Goal: Task Accomplishment & Management: Complete application form

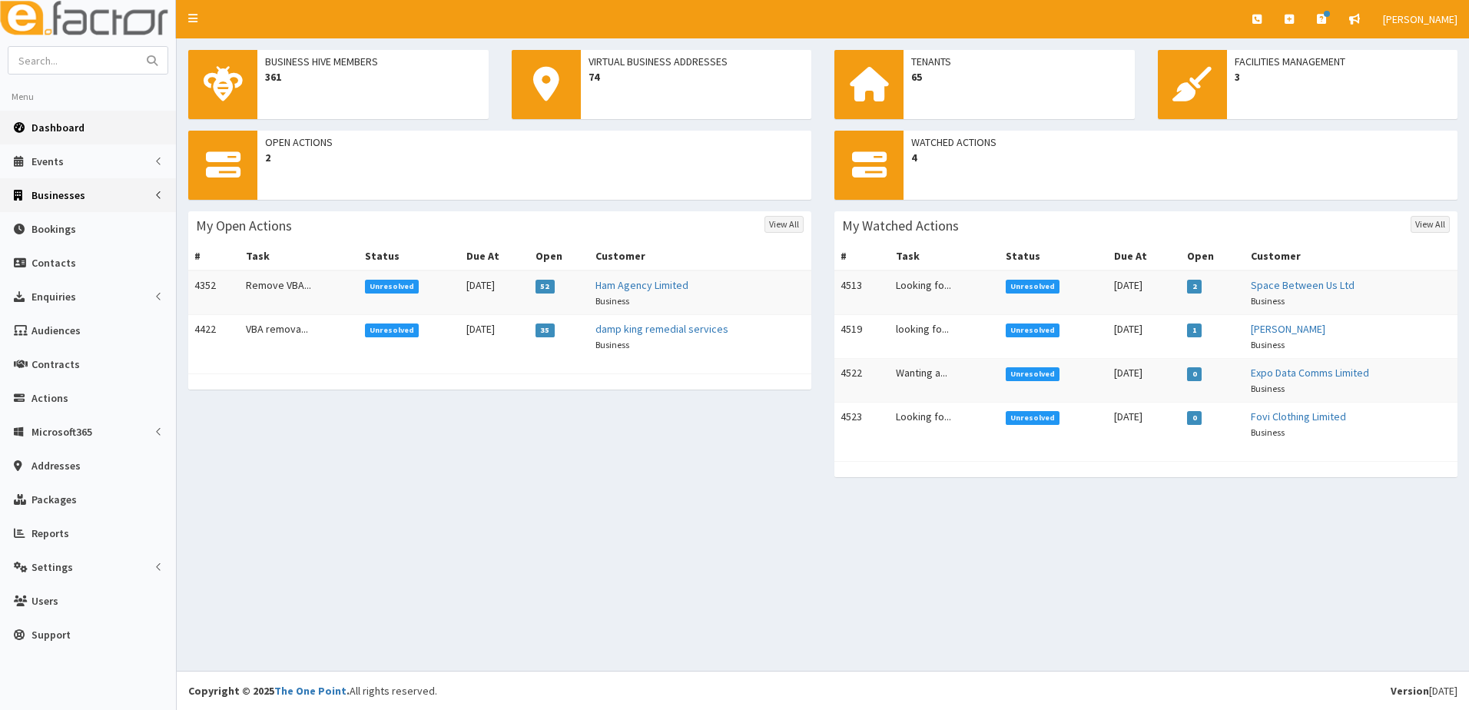
click at [91, 188] on link "Businesses" at bounding box center [88, 195] width 176 height 34
click at [51, 224] on span "Businesses" at bounding box center [59, 224] width 53 height 14
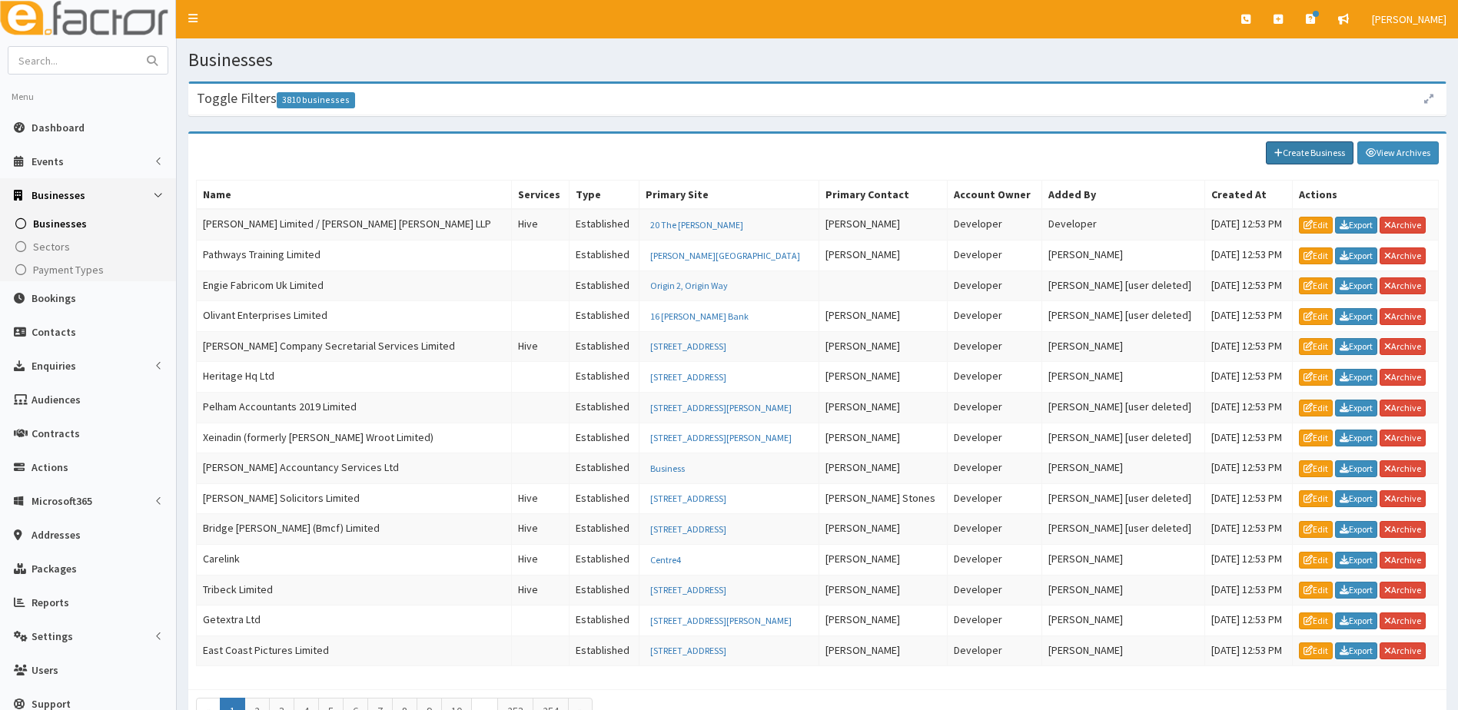
click at [1286, 148] on link "Create Business" at bounding box center [1309, 152] width 88 height 23
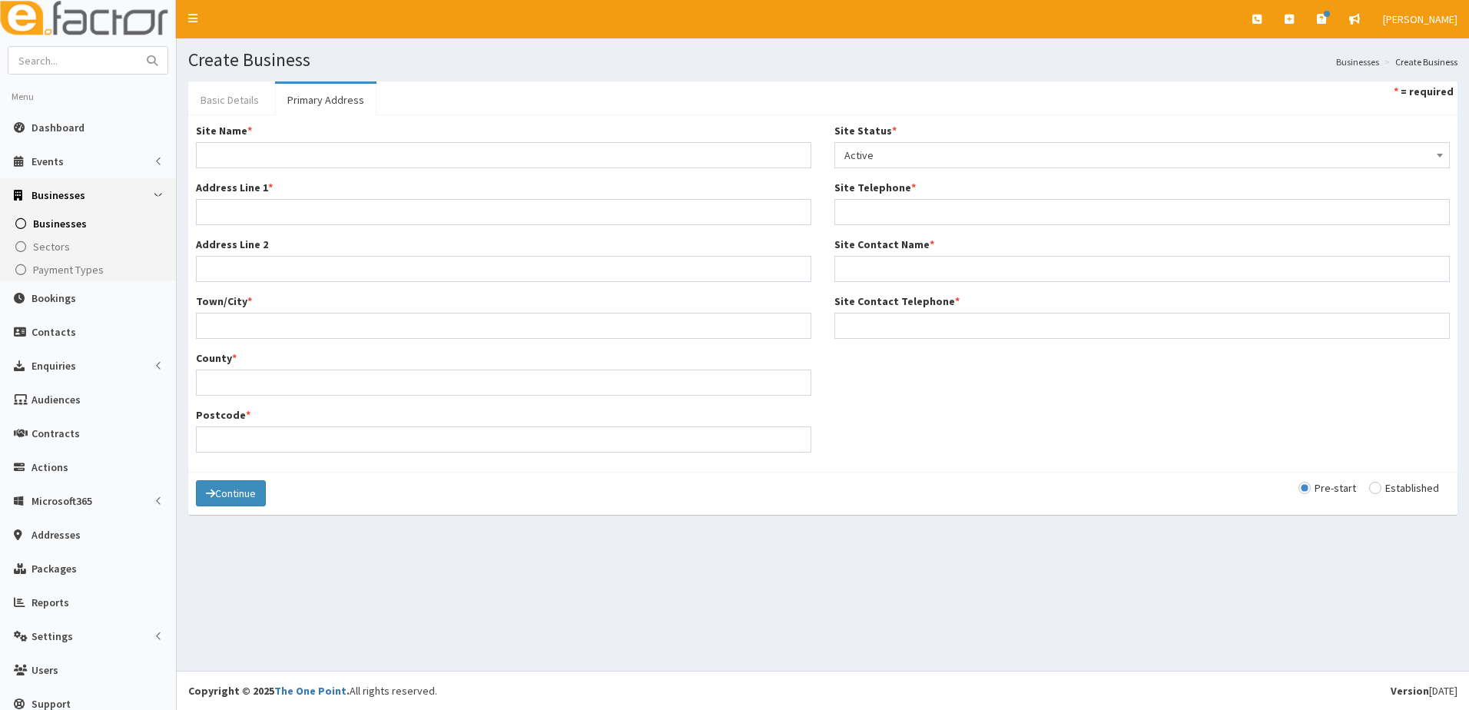
click at [223, 93] on link "Basic Details" at bounding box center [229, 100] width 83 height 32
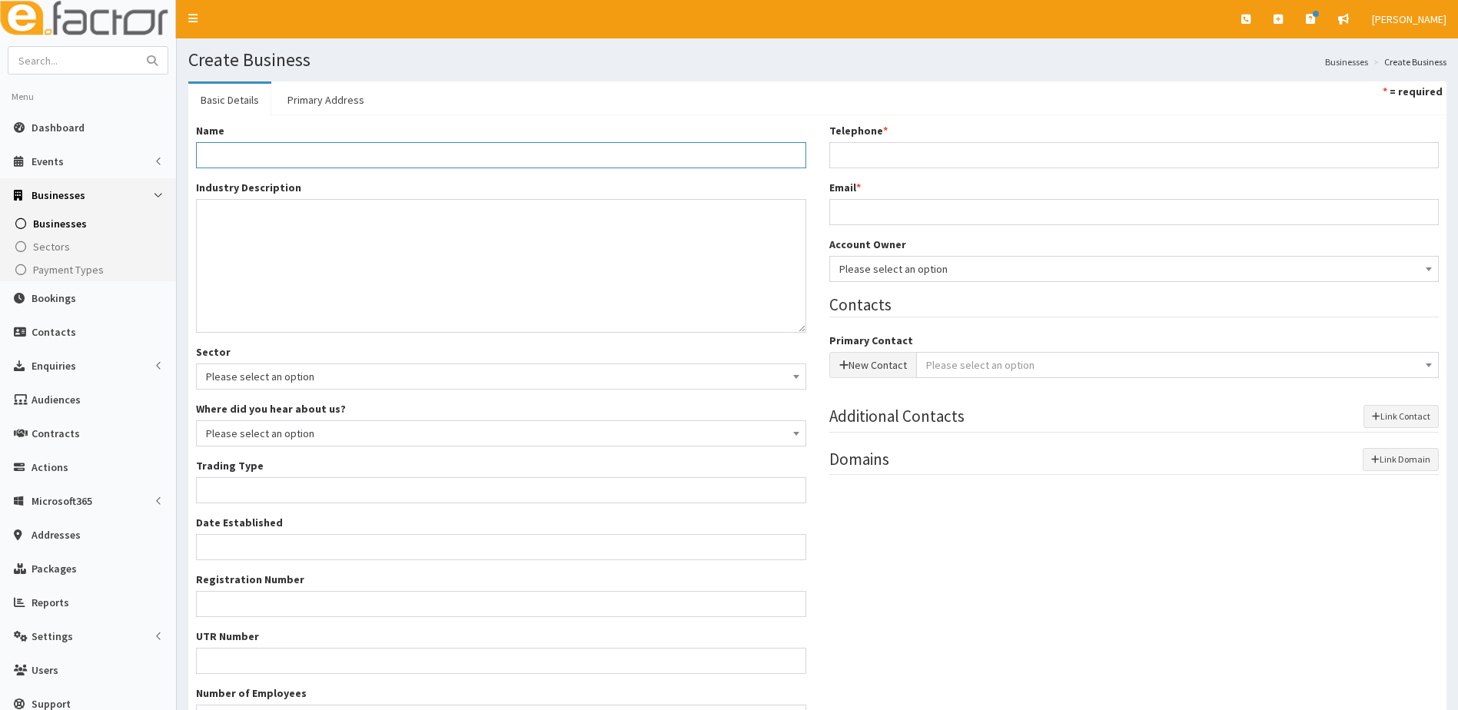
click at [255, 151] on input "Name *" at bounding box center [501, 155] width 610 height 26
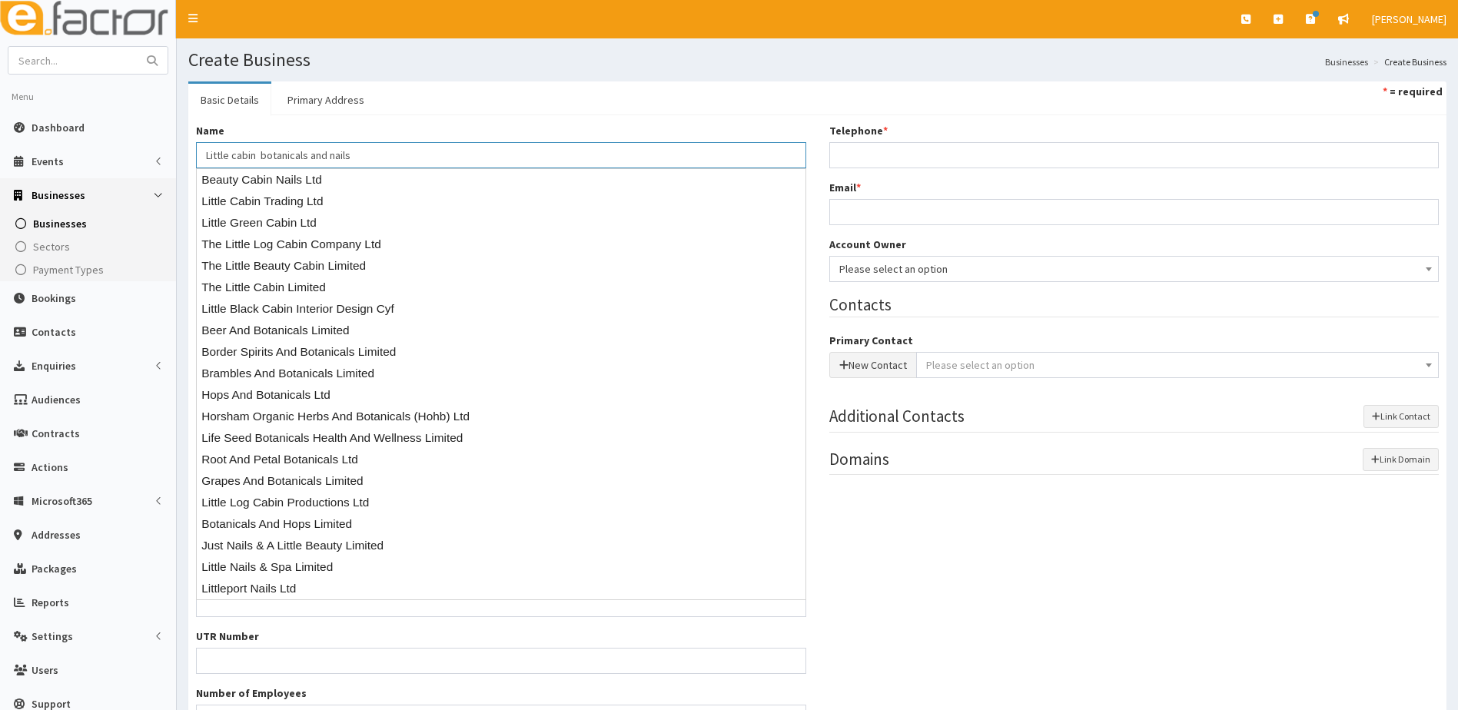
type input "Little cabin botanicals and nails"
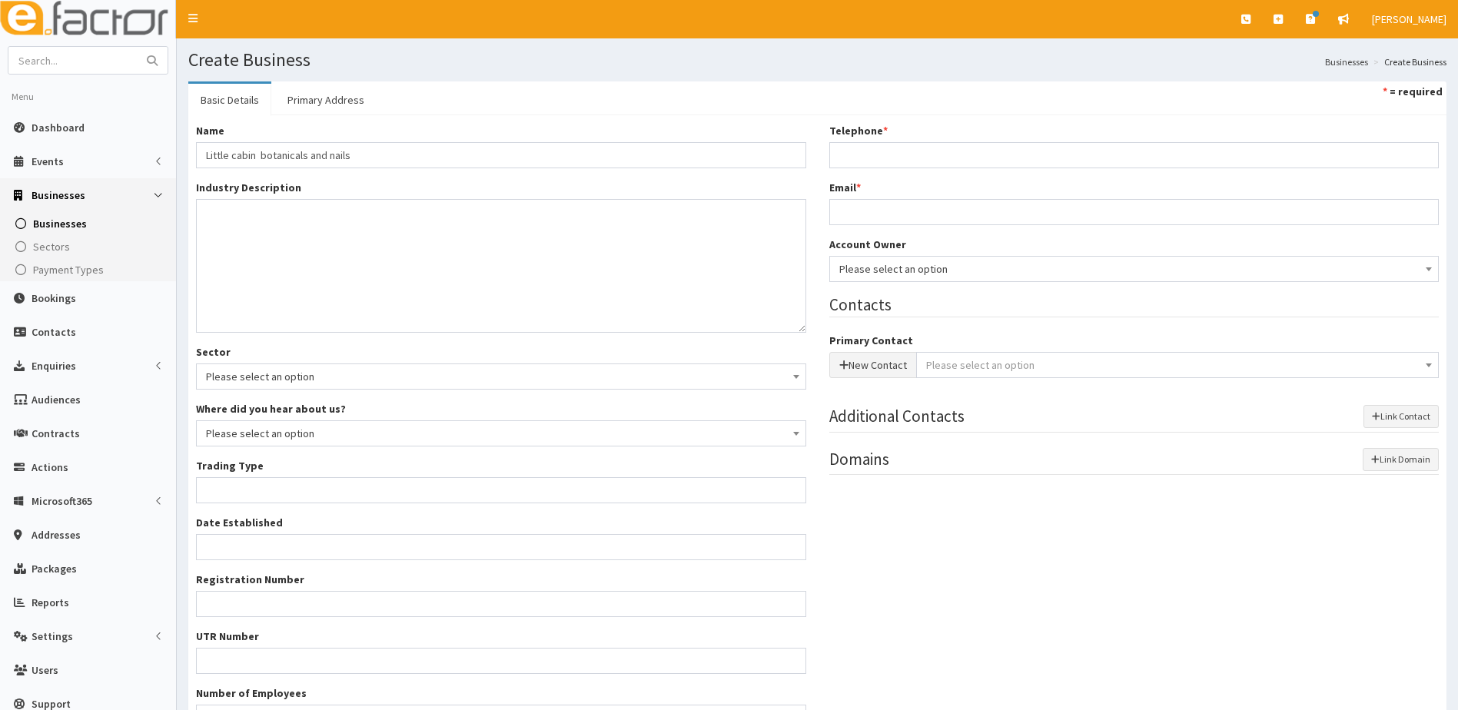
click at [416, 117] on div "Name * Little cabin botanicals and nails Industry Description * Sector Please s…" at bounding box center [817, 432] width 1258 height 635
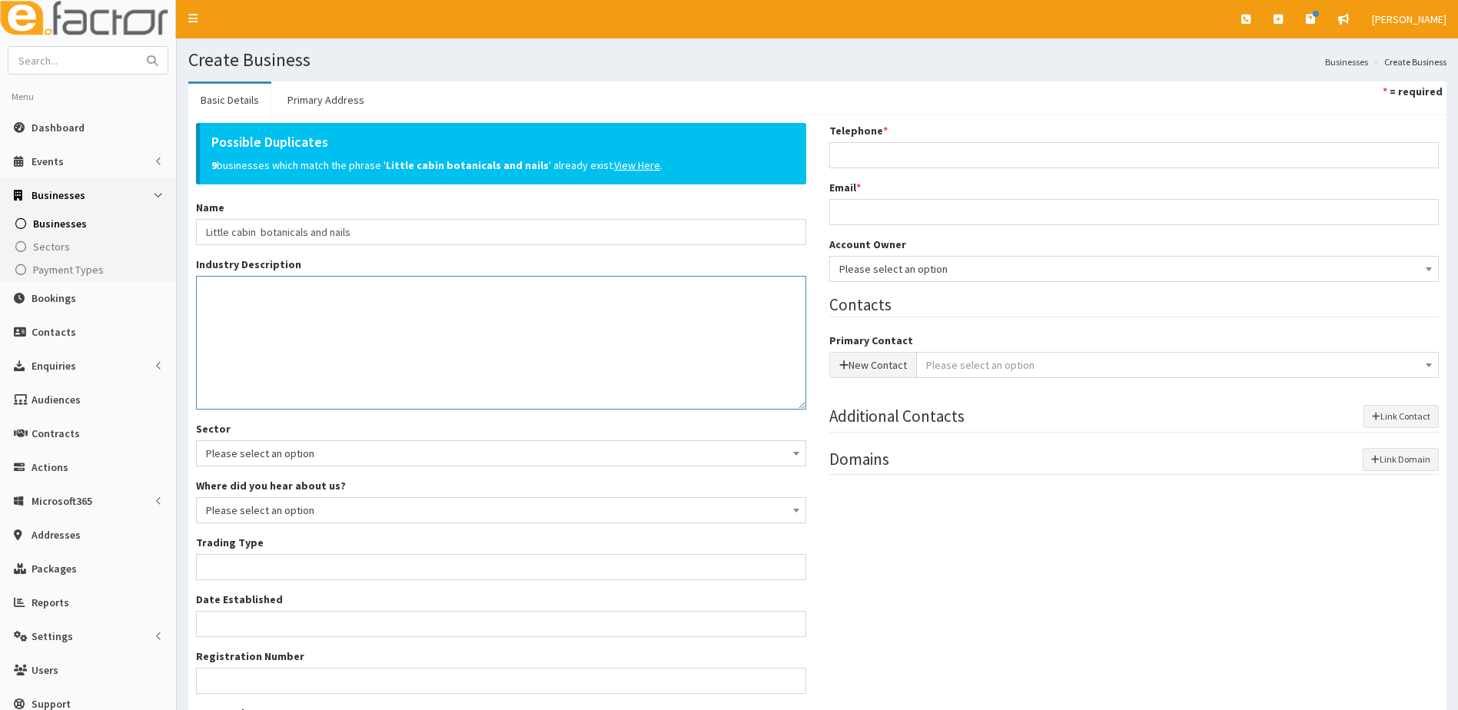
click at [270, 313] on textarea "Industry Description *" at bounding box center [501, 343] width 610 height 134
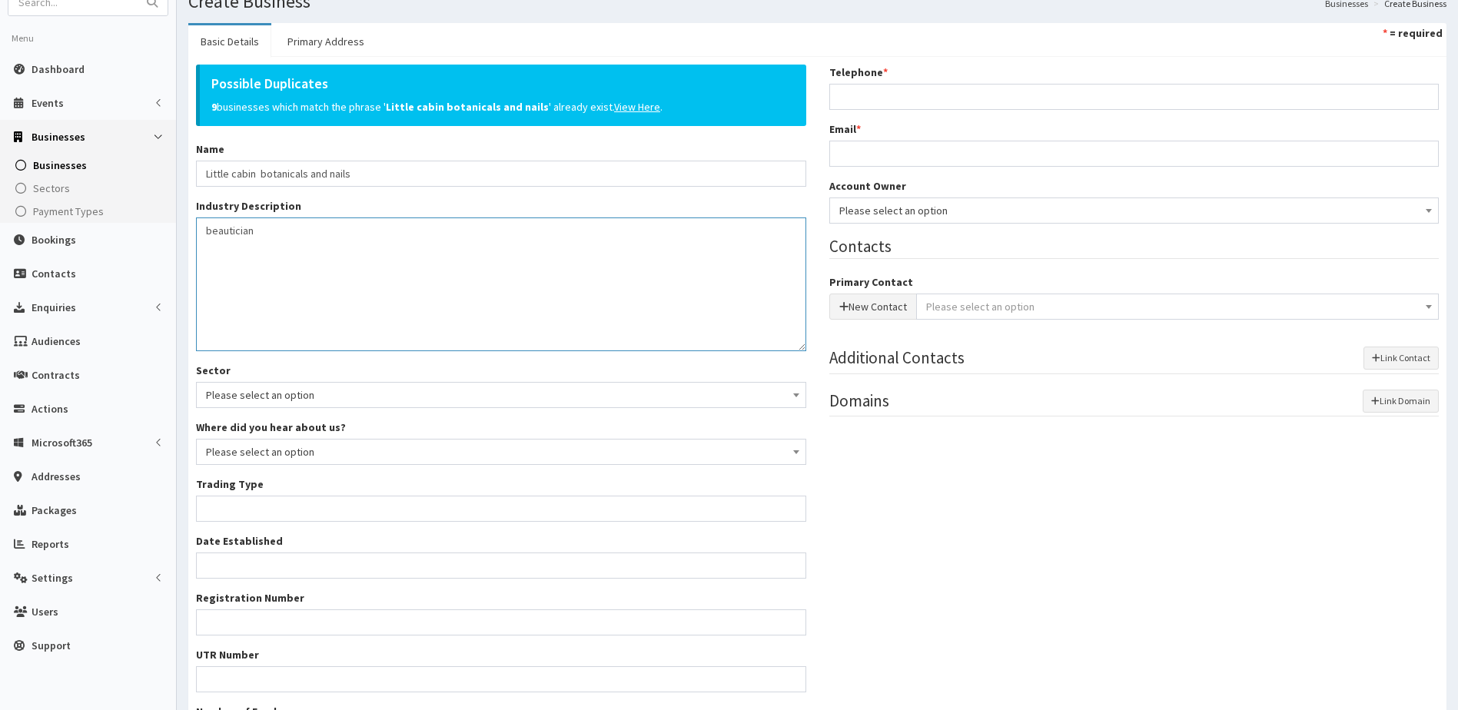
scroll to position [226, 0]
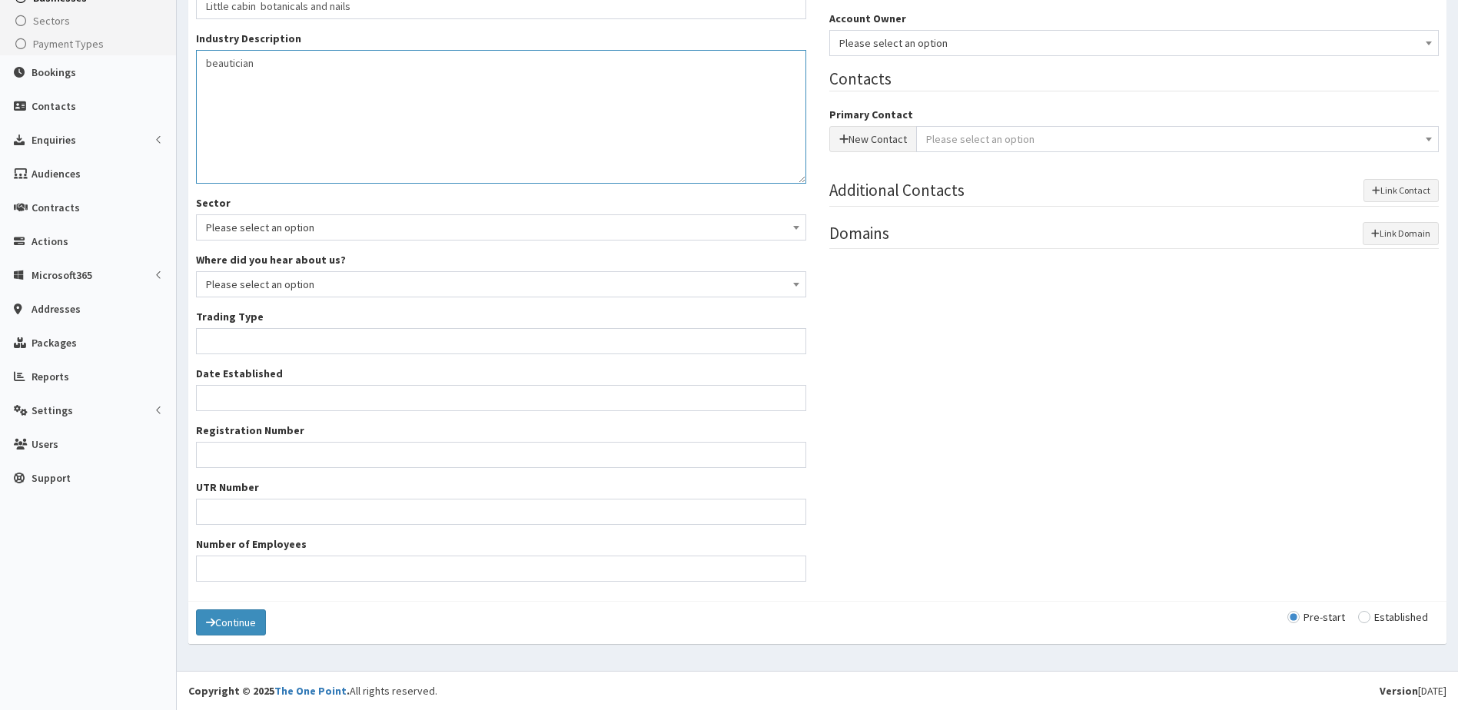
type textarea "beautician"
click at [274, 340] on input "Trading Type *" at bounding box center [501, 341] width 610 height 26
type input "self employed"
click at [252, 401] on input "Date Established" at bounding box center [501, 398] width 610 height 26
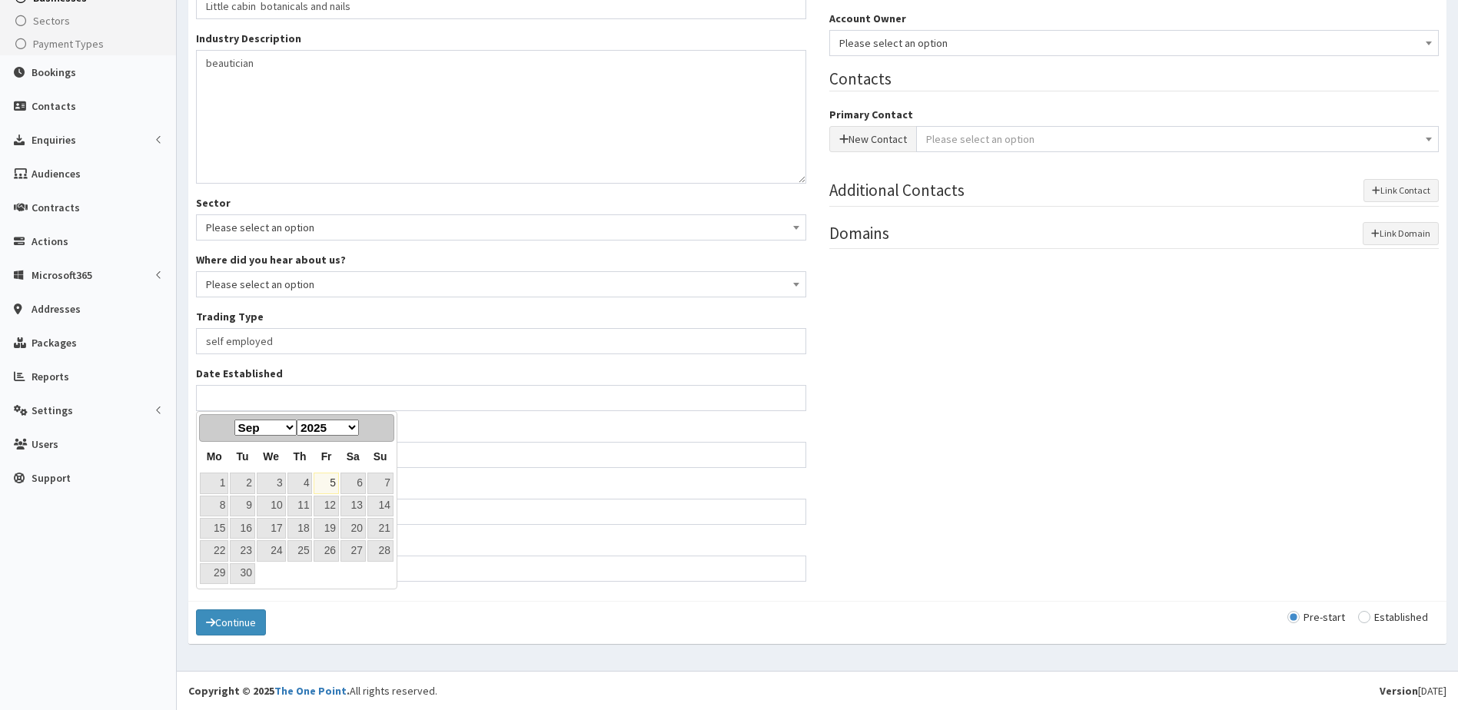
click at [456, 429] on div "Registration Number" at bounding box center [501, 445] width 610 height 45
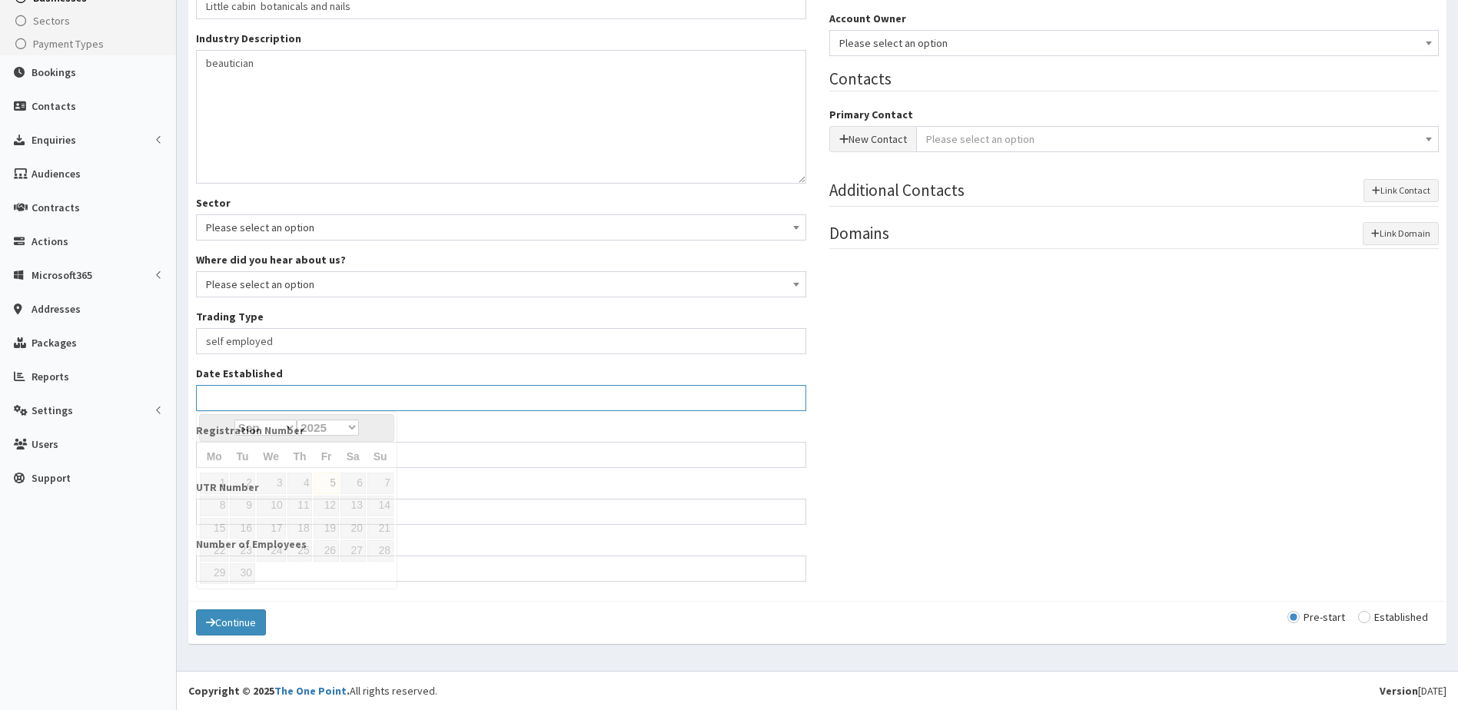
click at [246, 396] on input "Date Established" at bounding box center [501, 398] width 610 height 26
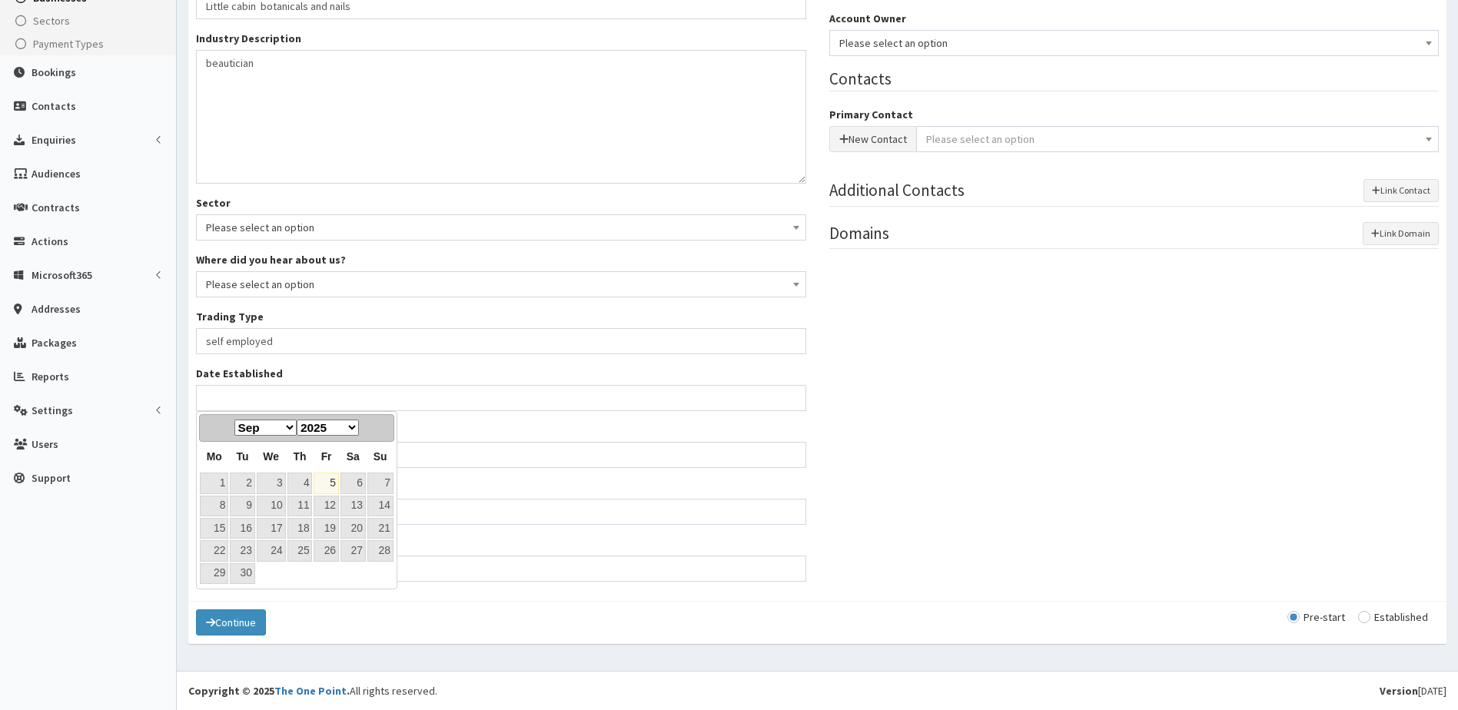
click at [931, 382] on div "Possible Duplicates 9 businesses which match the phrase ' Little cabin botanica…" at bounding box center [816, 245] width 1265 height 696
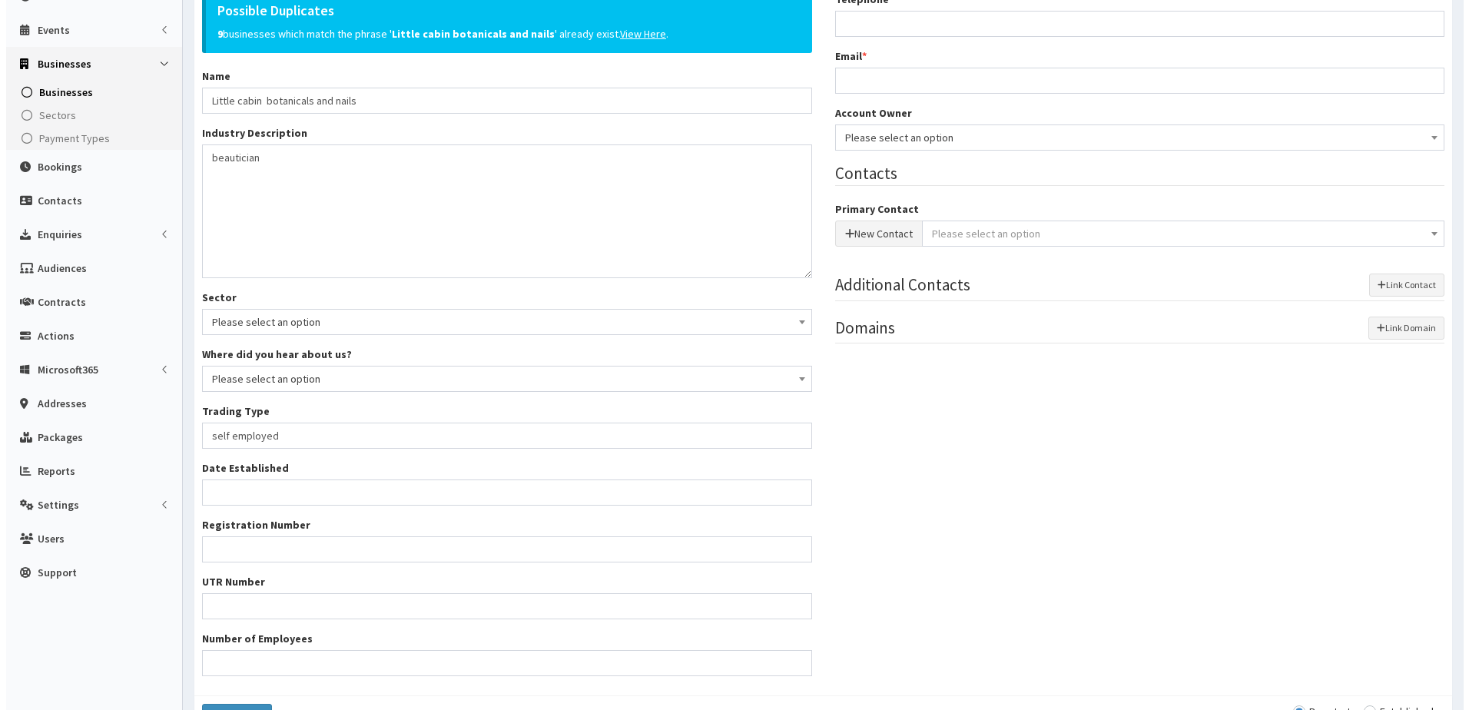
scroll to position [0, 0]
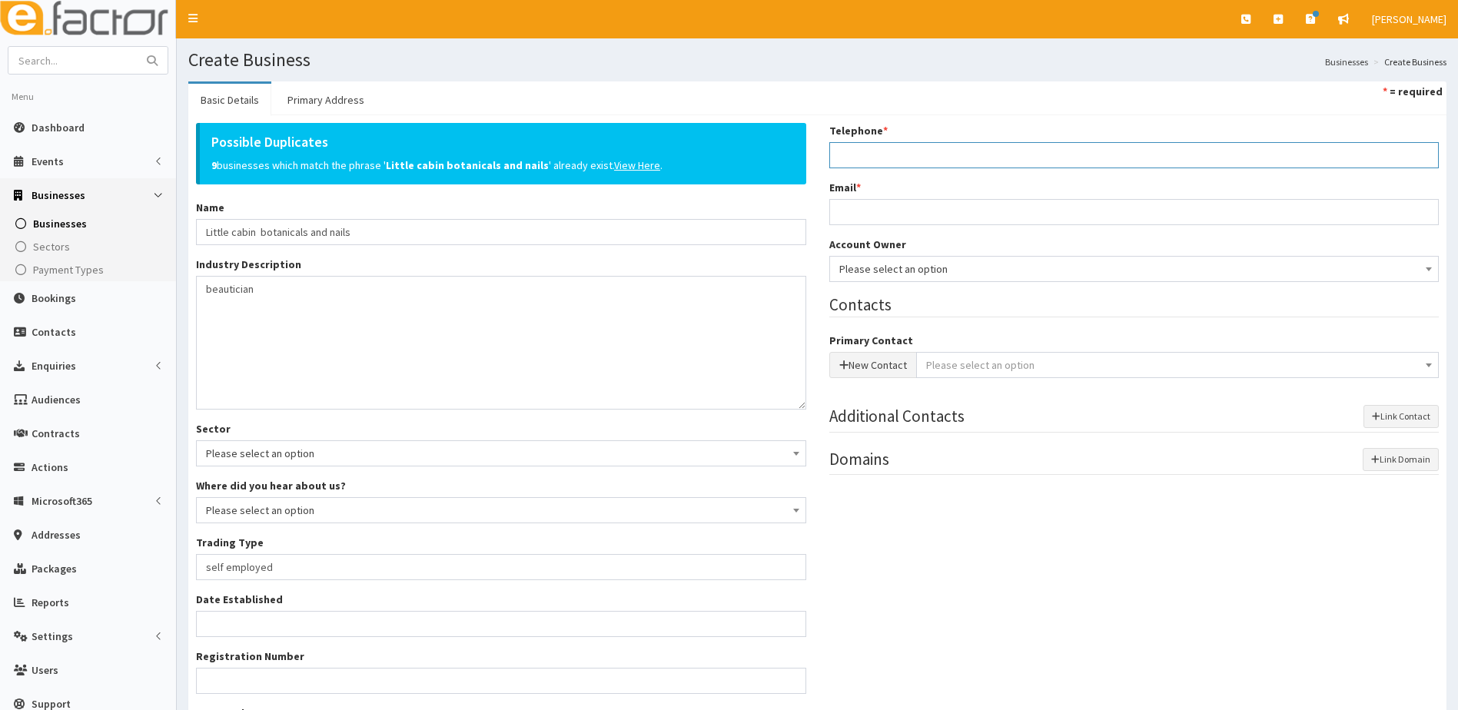
click at [874, 151] on input "Telephone *" at bounding box center [1134, 155] width 610 height 26
click at [844, 156] on input "907481500806" at bounding box center [1134, 155] width 610 height 26
type input "07481500806"
click at [890, 201] on input "Email *" at bounding box center [1134, 212] width 610 height 26
type input "Christinedailey84@gmail.com"
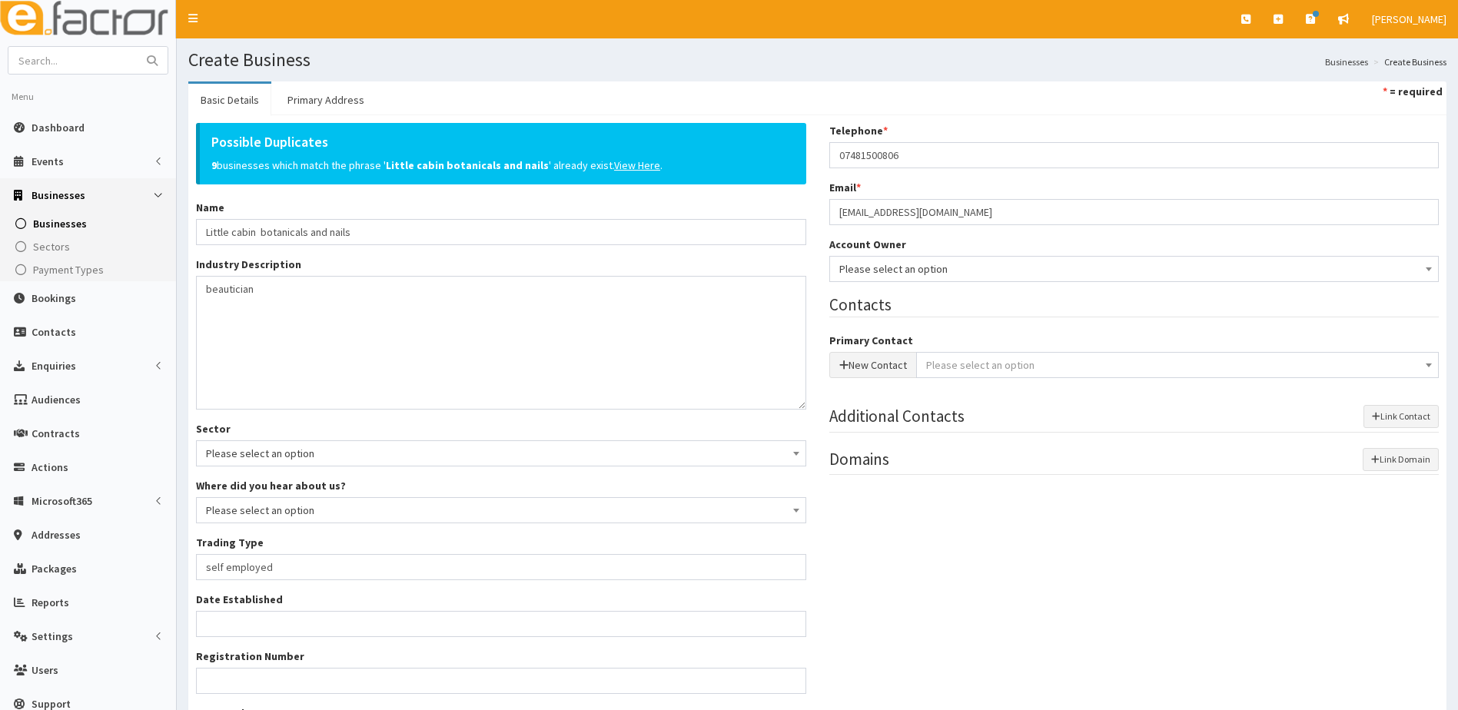
click at [877, 271] on span "Please select an option" at bounding box center [1134, 269] width 590 height 22
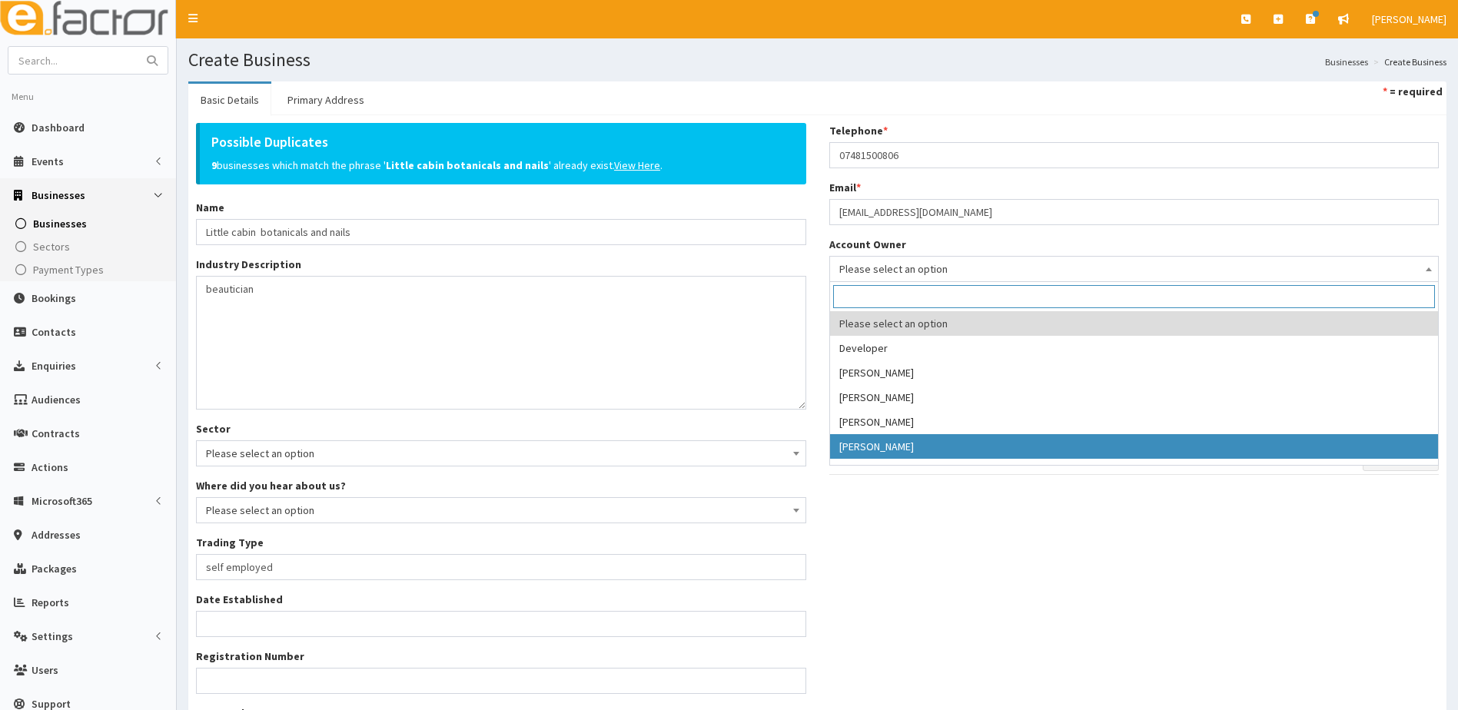
click at [960, 561] on div "Possible Duplicates 9 businesses which match the phrase ' Little cabin botanica…" at bounding box center [816, 471] width 1265 height 696
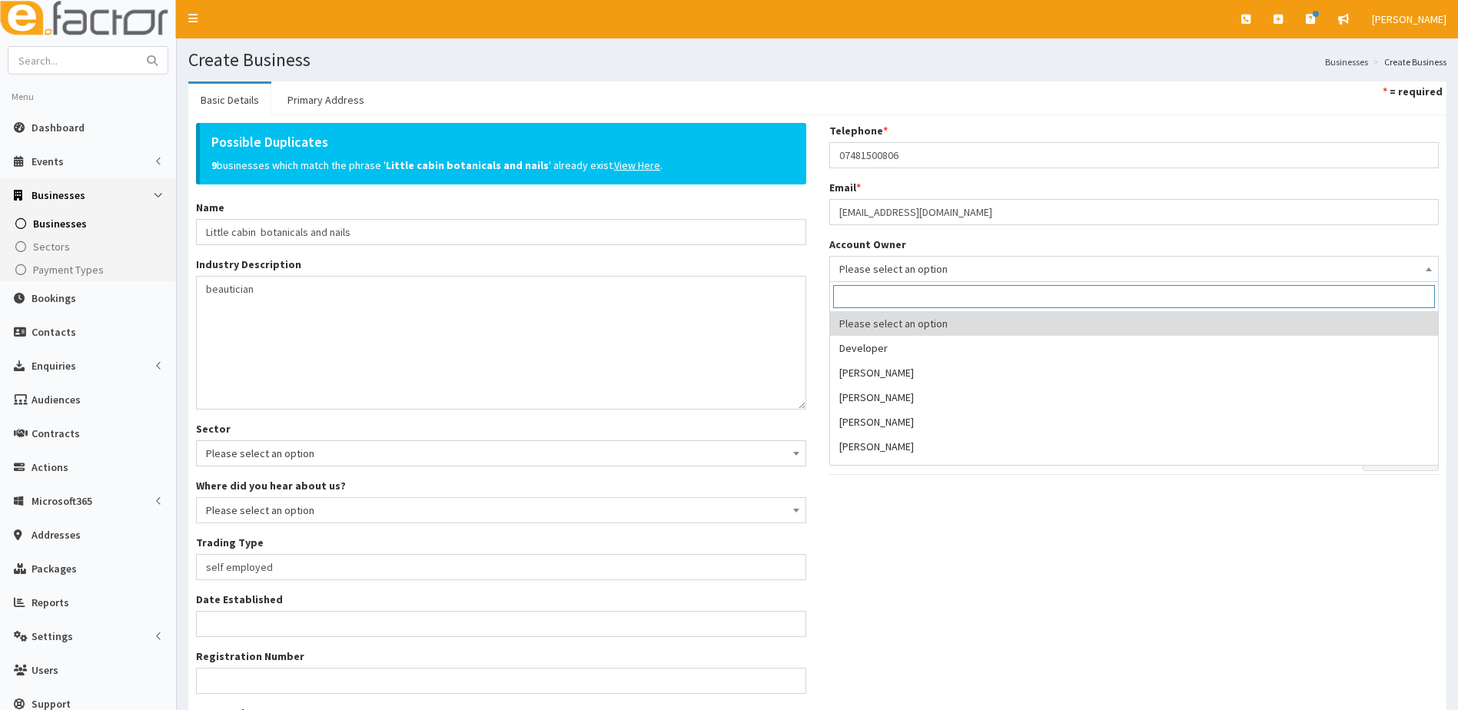
click at [900, 267] on span "Please select an option" at bounding box center [1134, 269] width 590 height 22
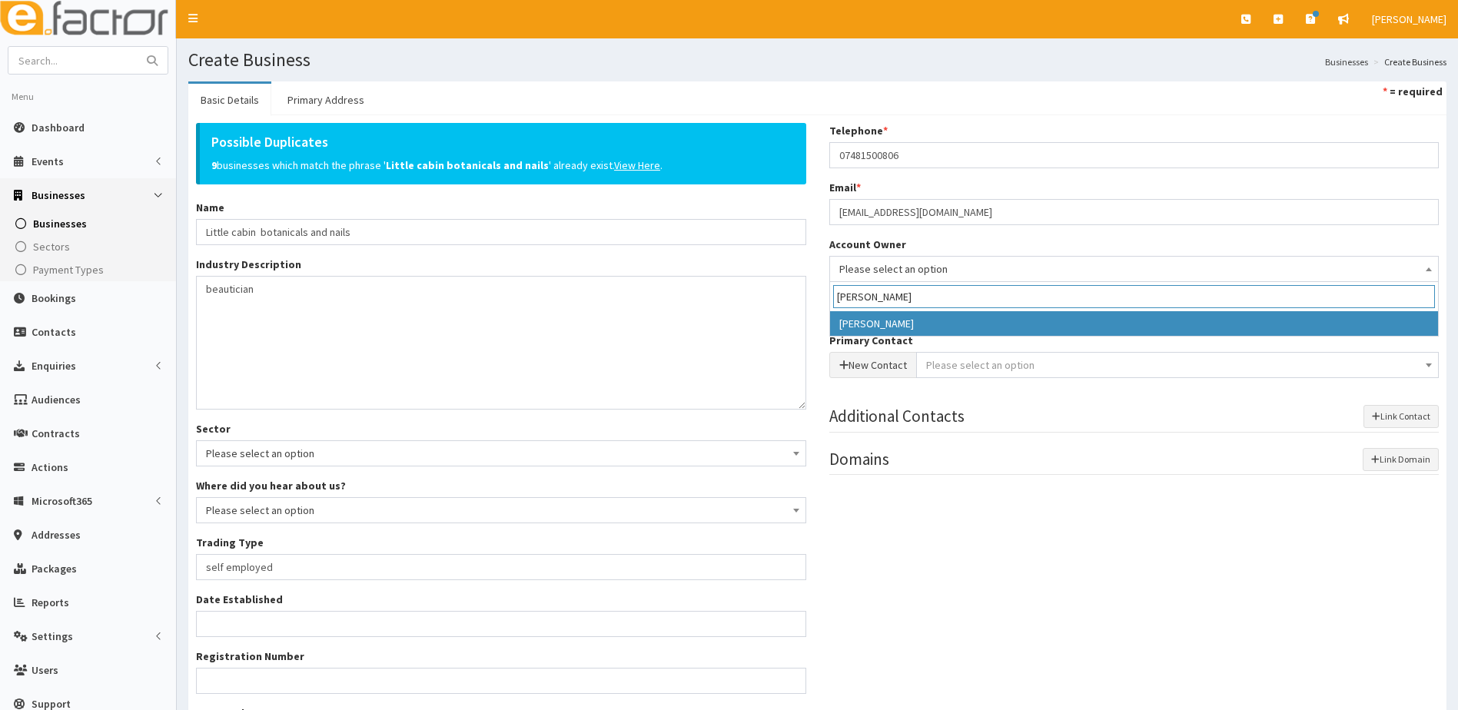
type input "hazel"
drag, startPoint x: 877, startPoint y: 317, endPoint x: 880, endPoint y: 330, distance: 13.4
select select "39"
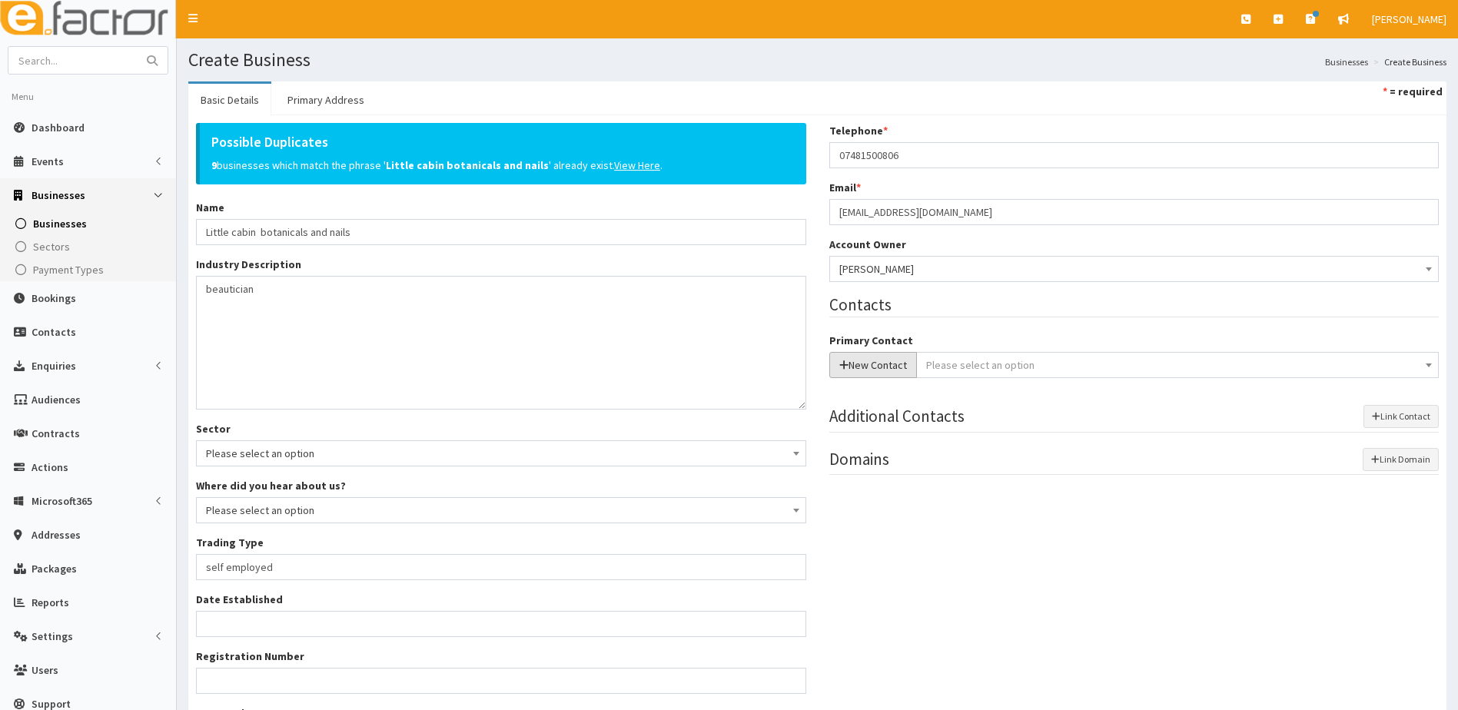
click at [861, 374] on button "New Contact" at bounding box center [873, 365] width 88 height 26
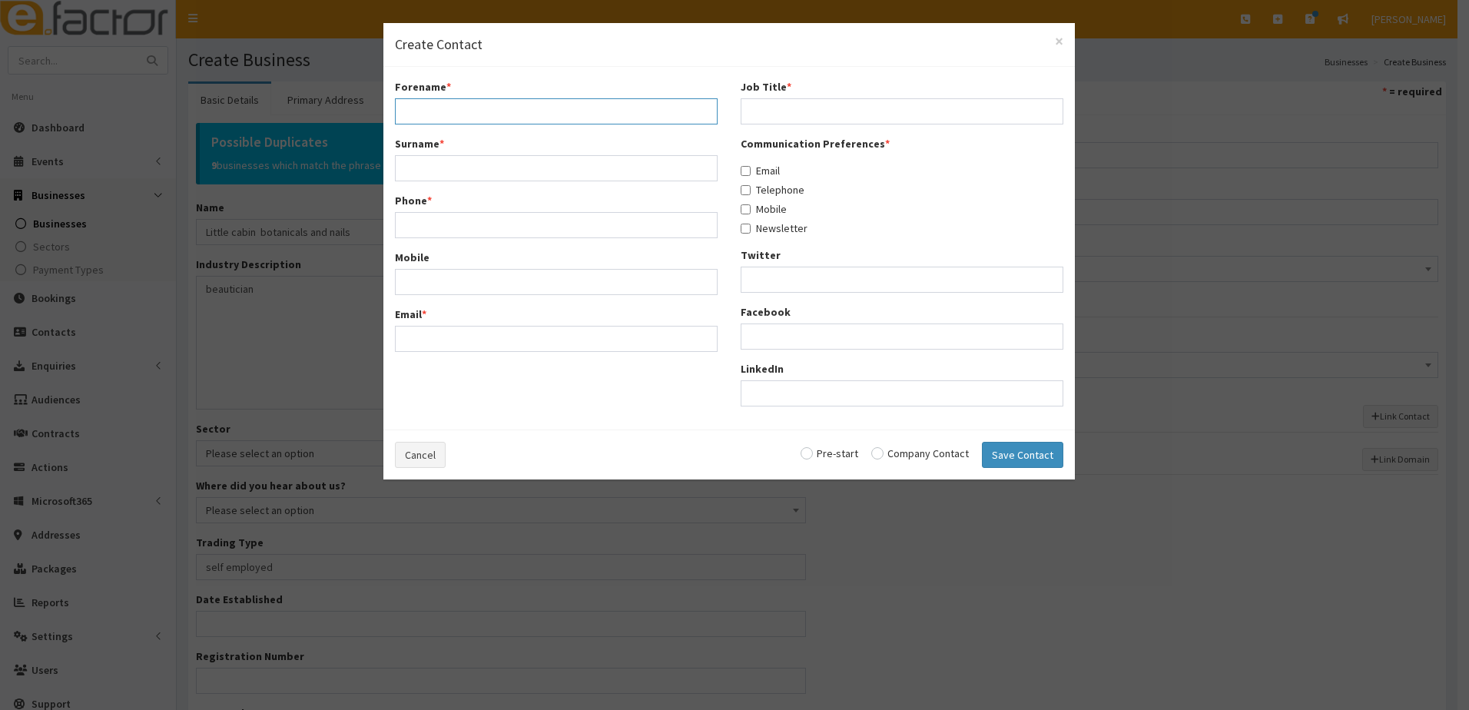
click at [503, 115] on input "Forename *" at bounding box center [556, 111] width 323 height 26
type input "Hazel"
drag, startPoint x: 494, startPoint y: 117, endPoint x: 381, endPoint y: 104, distance: 113.6
click at [381, 104] on div "× Create Contact Forename * Hazel Surname * Phone * Mobile Email *" at bounding box center [734, 355] width 1469 height 710
type input "Christine"
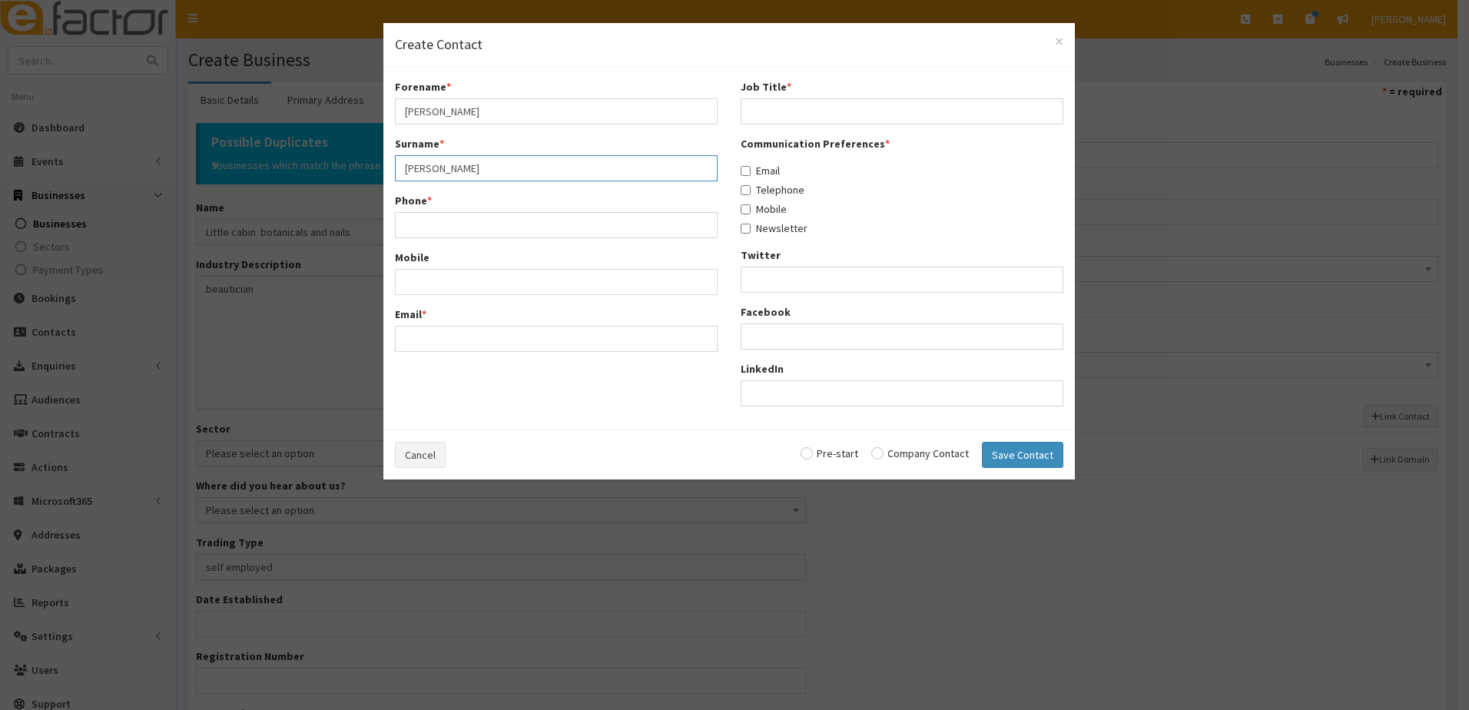
type input "Dailey"
type input "07481500806"
type input "christinedailey84@gmail.com"
click at [761, 114] on input "Job Title *" at bounding box center [902, 111] width 323 height 26
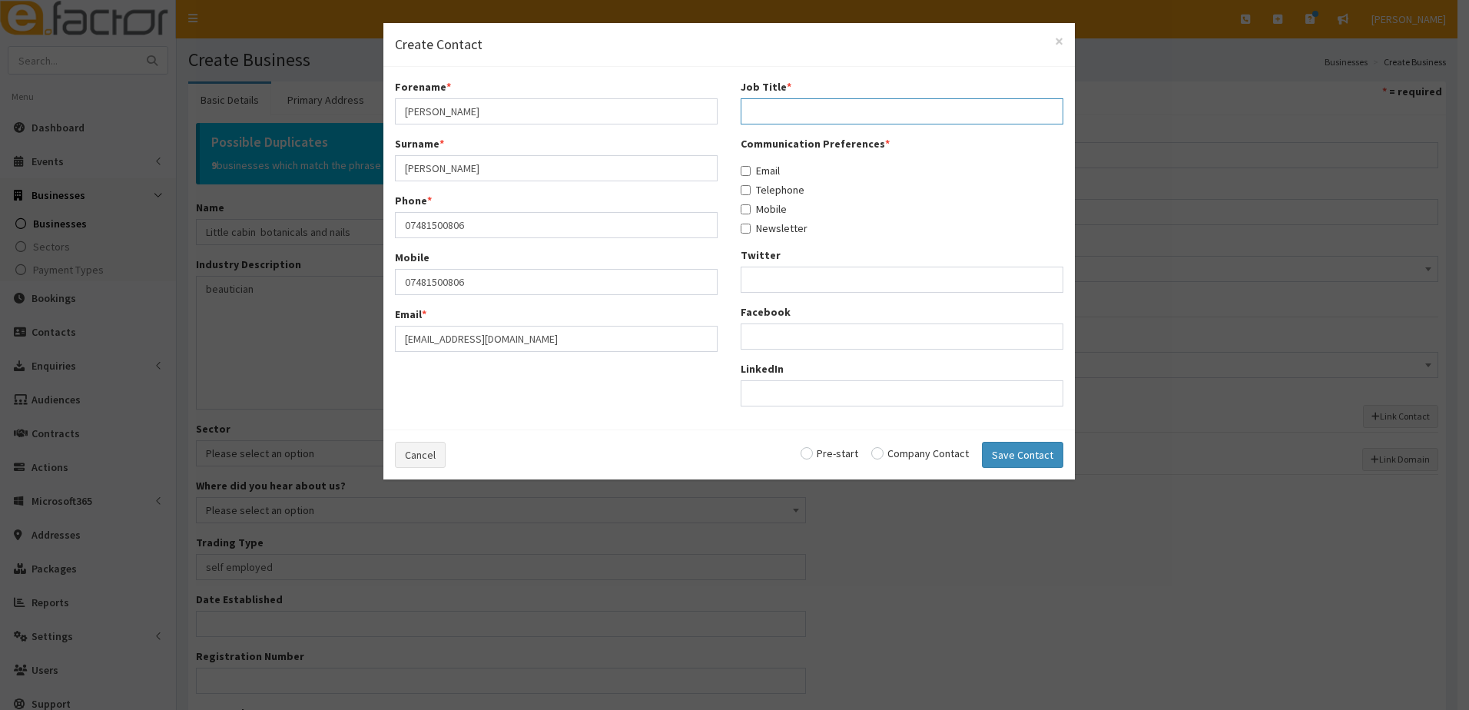
type input "owner"
drag, startPoint x: 744, startPoint y: 173, endPoint x: 742, endPoint y: 194, distance: 20.8
click at [744, 181] on div "Communication Preferences * Email Telephone Mobile Newsletter" at bounding box center [902, 186] width 323 height 100
click at [742, 194] on input "Telephone" at bounding box center [746, 190] width 10 height 10
checkbox input "true"
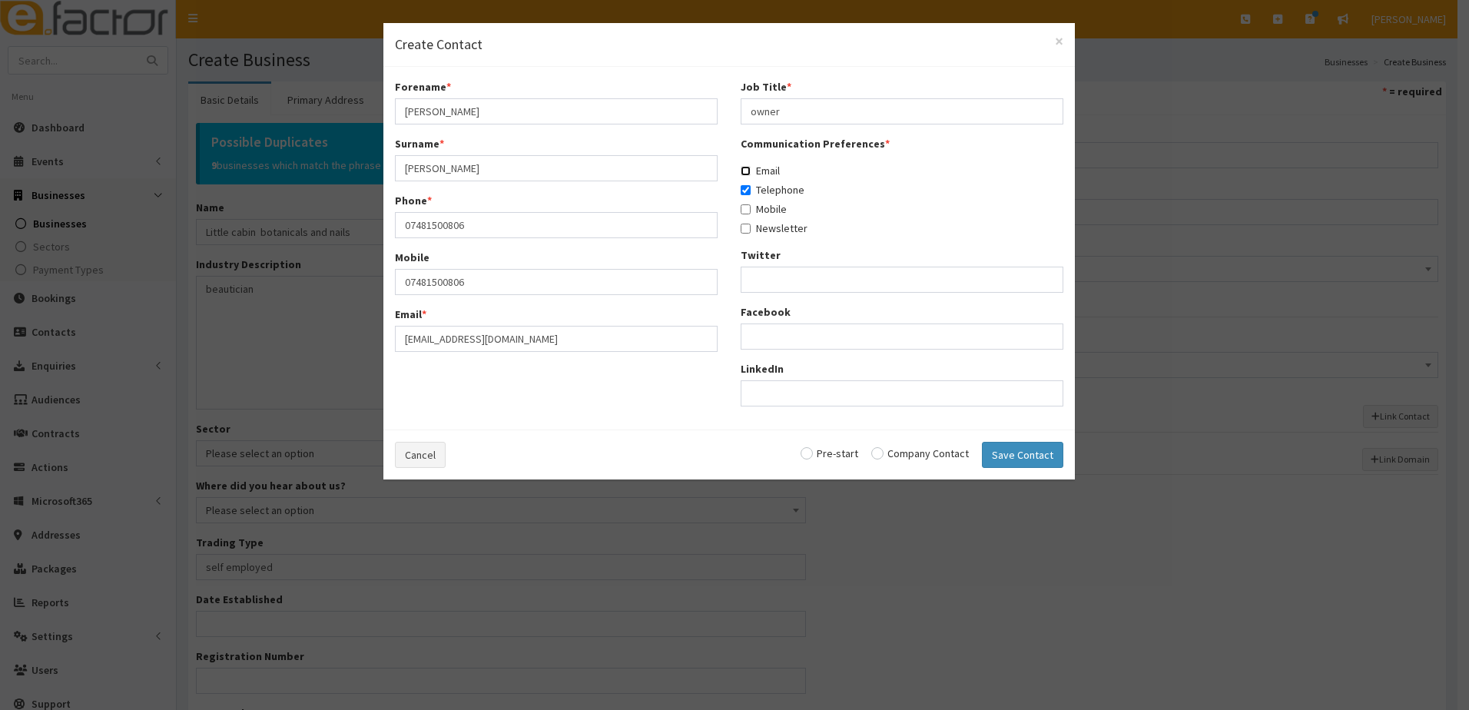
drag, startPoint x: 747, startPoint y: 170, endPoint x: 750, endPoint y: 204, distance: 33.9
click at [748, 172] on input "Email" at bounding box center [746, 171] width 10 height 10
checkbox input "true"
click at [745, 207] on input "Mobile" at bounding box center [746, 209] width 10 height 10
checkbox input "true"
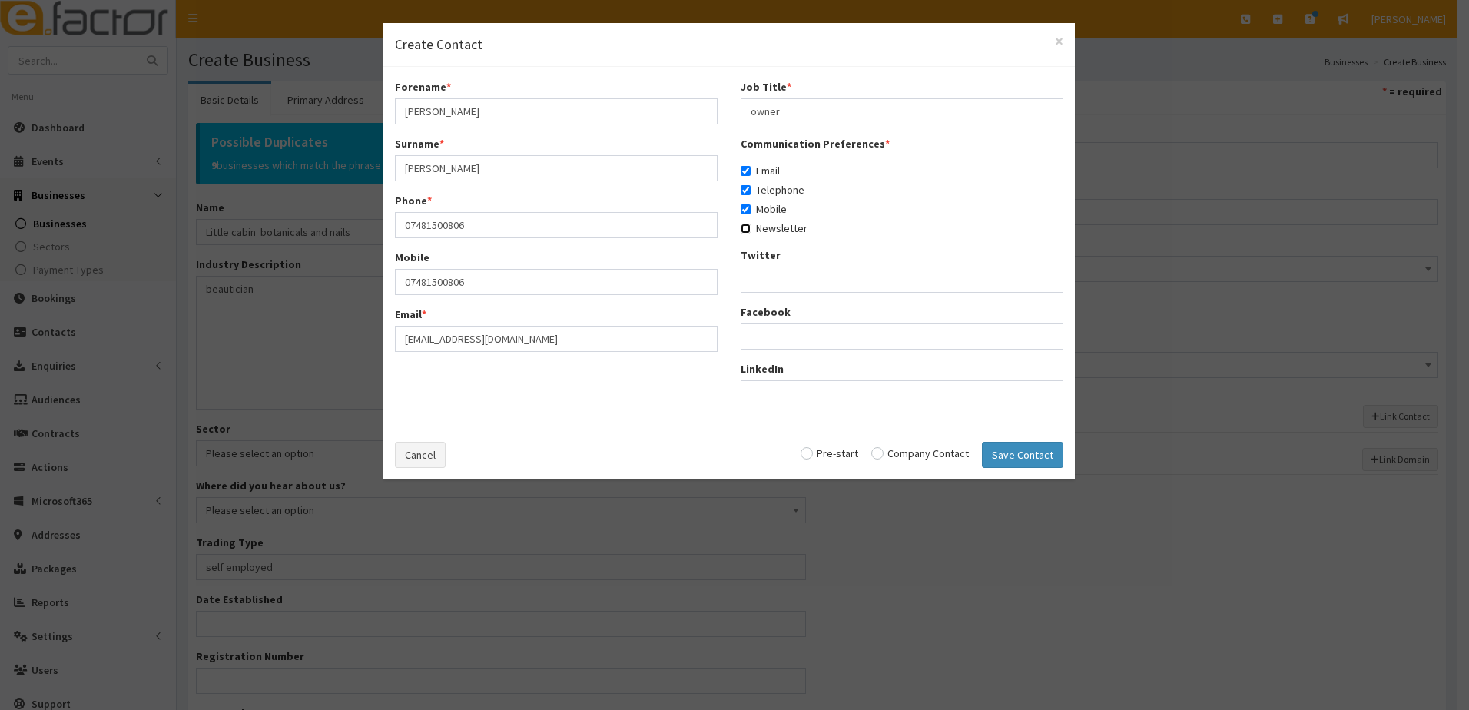
drag, startPoint x: 745, startPoint y: 224, endPoint x: 856, endPoint y: 362, distance: 177.1
click at [746, 226] on input "Newsletter" at bounding box center [746, 229] width 10 height 10
checkbox input "true"
drag, startPoint x: 881, startPoint y: 453, endPoint x: 990, endPoint y: 453, distance: 109.1
click at [887, 453] on input "radio" at bounding box center [920, 453] width 98 height 11
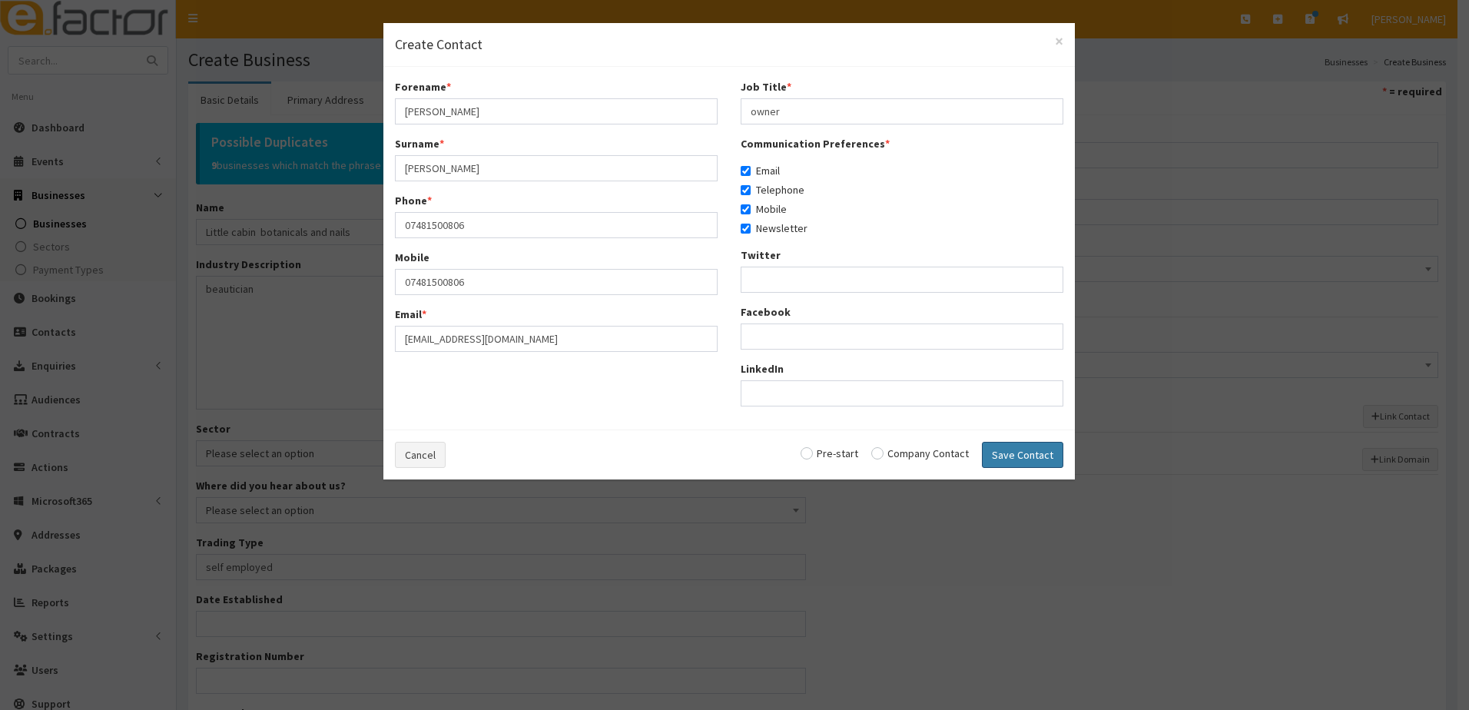
radio input "true"
click at [1018, 454] on button "Save Contact" at bounding box center [1022, 455] width 81 height 26
checkbox input "false"
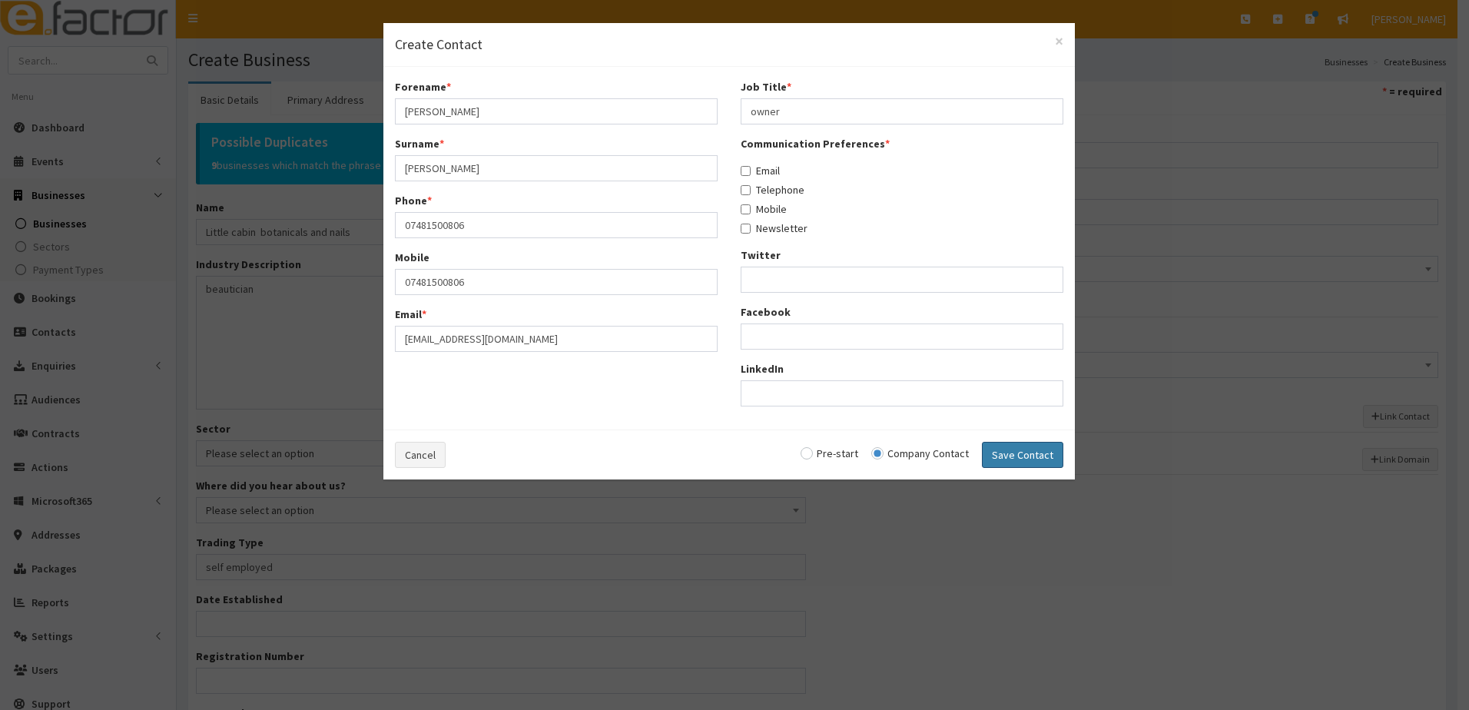
checkbox input "false"
radio input "false"
select select "5257"
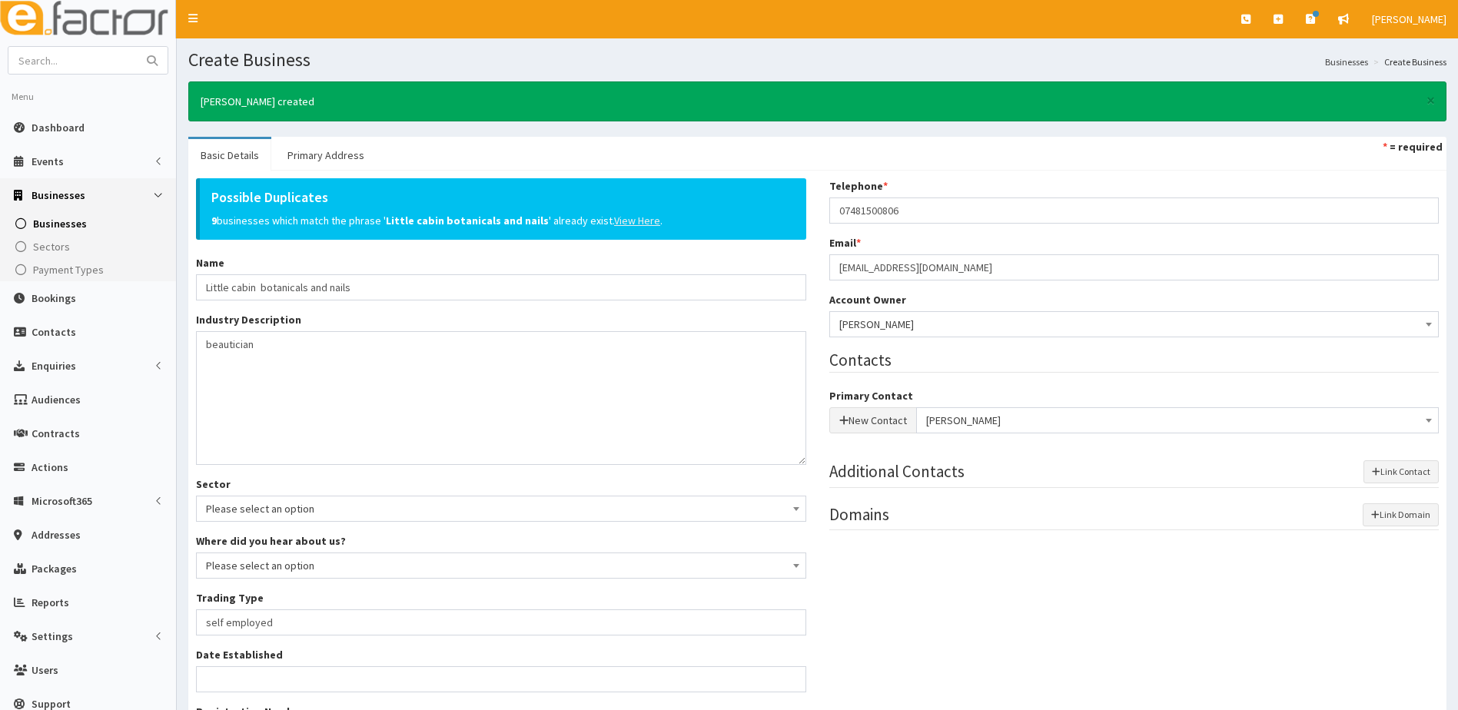
click at [632, 221] on u "View Here" at bounding box center [637, 221] width 46 height 14
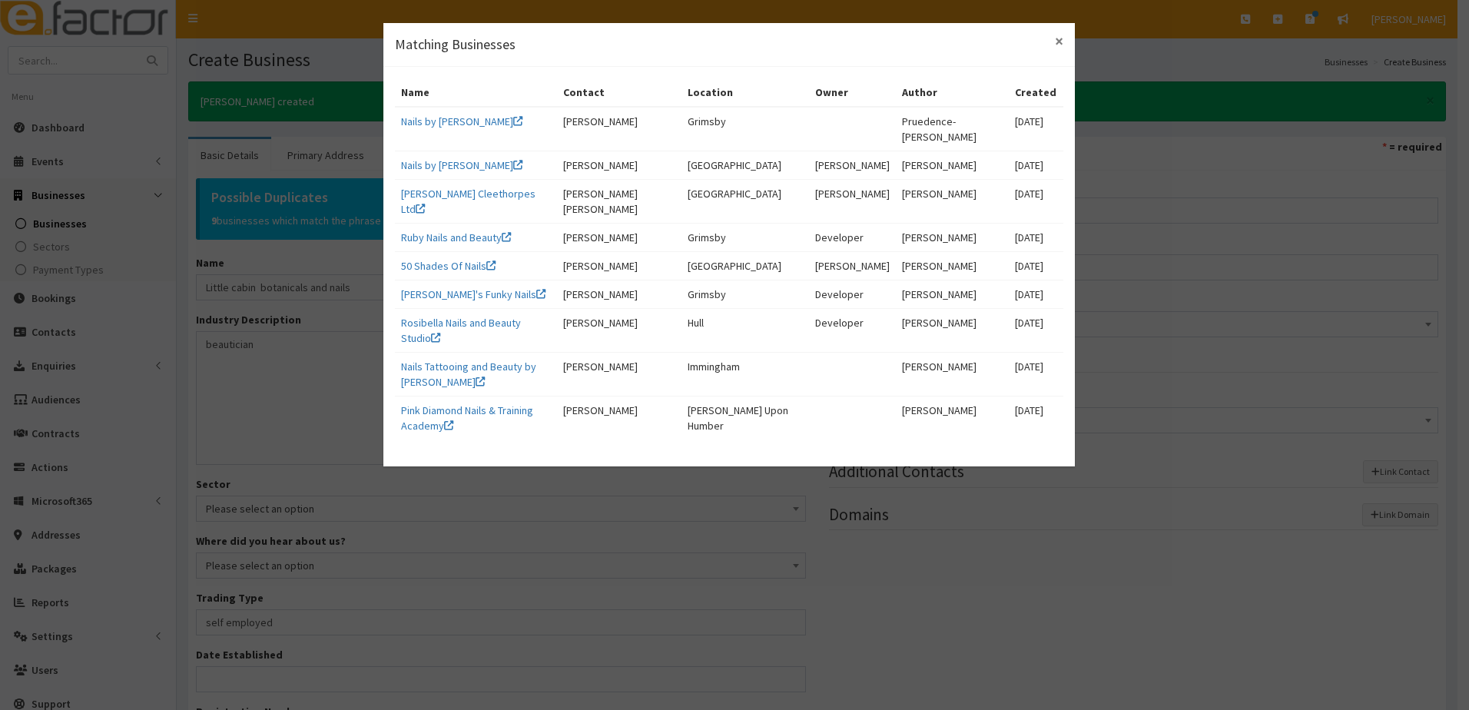
click at [1059, 37] on span "×" at bounding box center [1059, 41] width 8 height 21
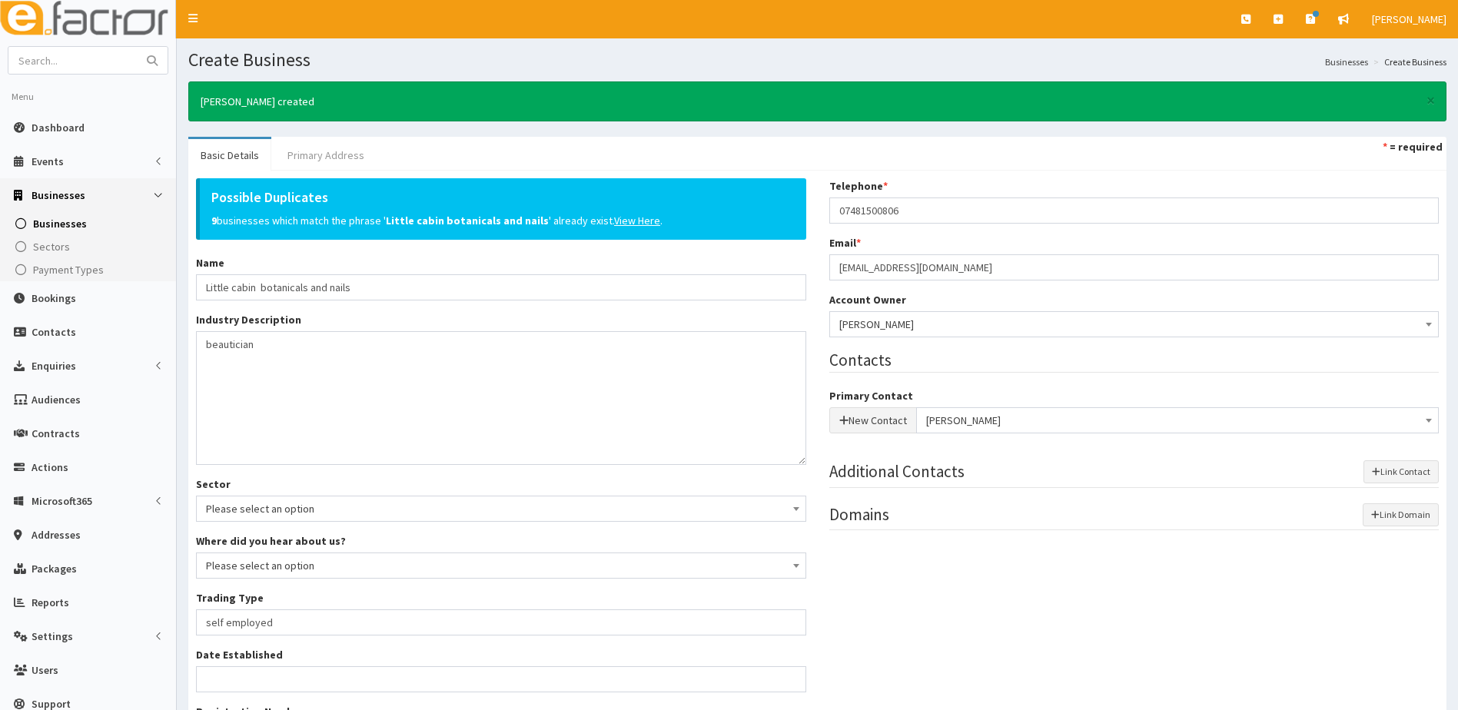
click at [336, 152] on link "Primary Address" at bounding box center [325, 155] width 101 height 32
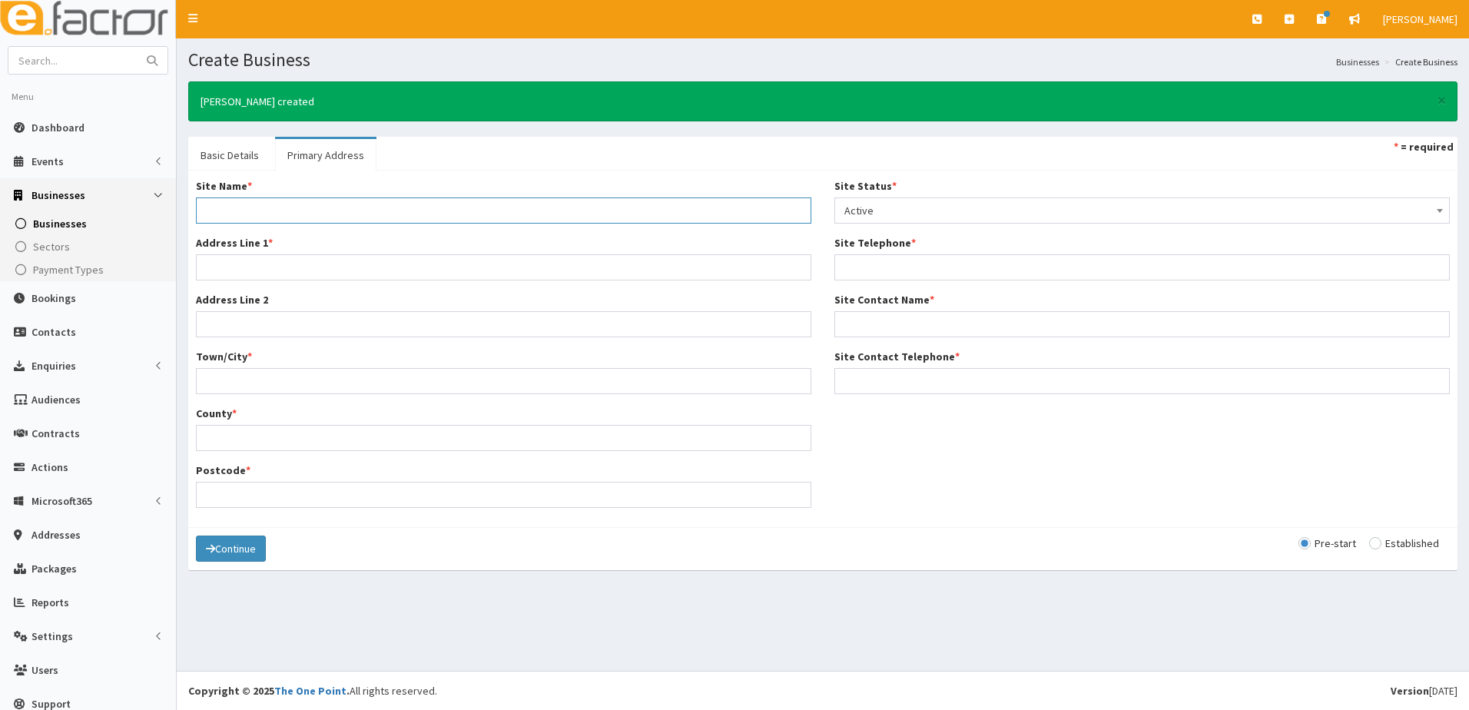
click at [233, 198] on input "Site Name *" at bounding box center [503, 210] width 615 height 26
type input "Home"
type input "3"
type input "220 Convamore road"
type input "Grimsby"
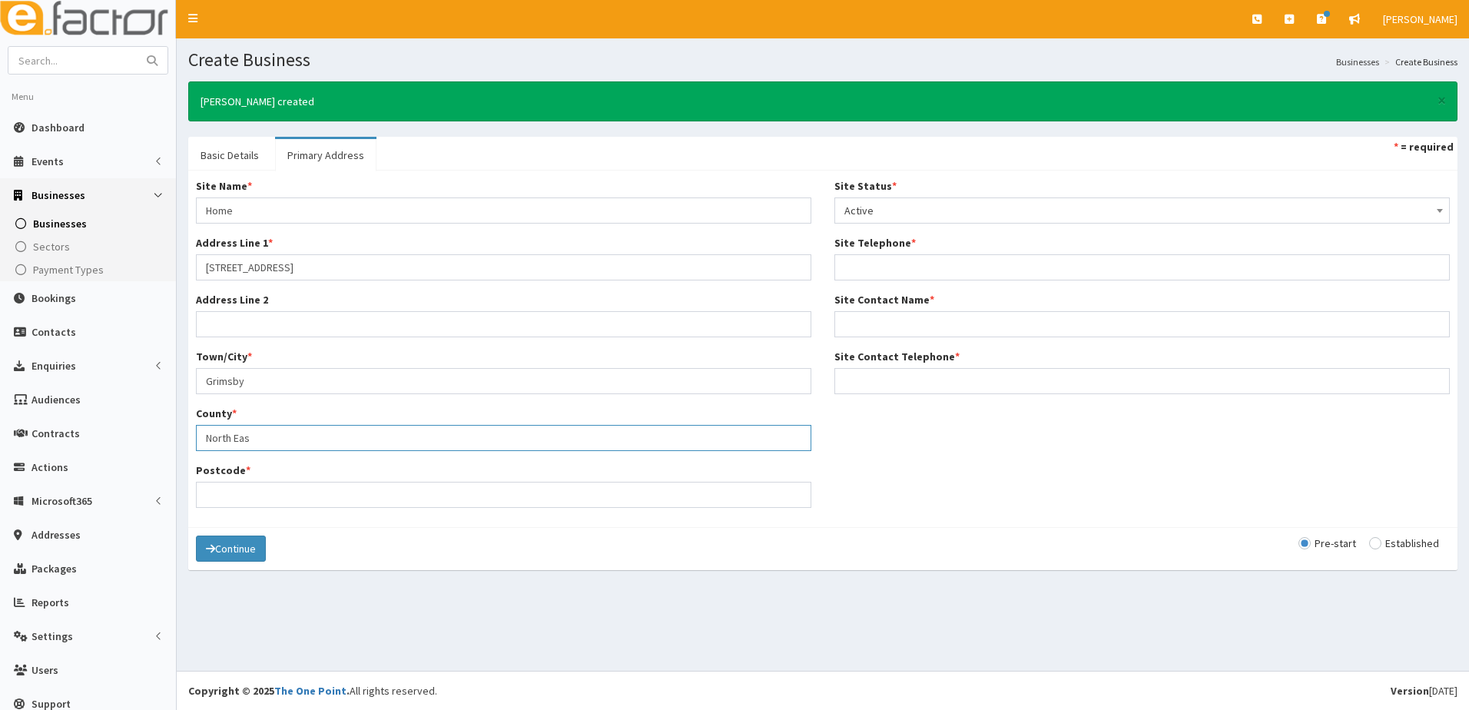
type input "North East lincolnshire"
type input "DN32 9HX"
click at [844, 273] on input "Site Telephone *" at bounding box center [1141, 267] width 615 height 26
type input "07481500806"
type input "c"
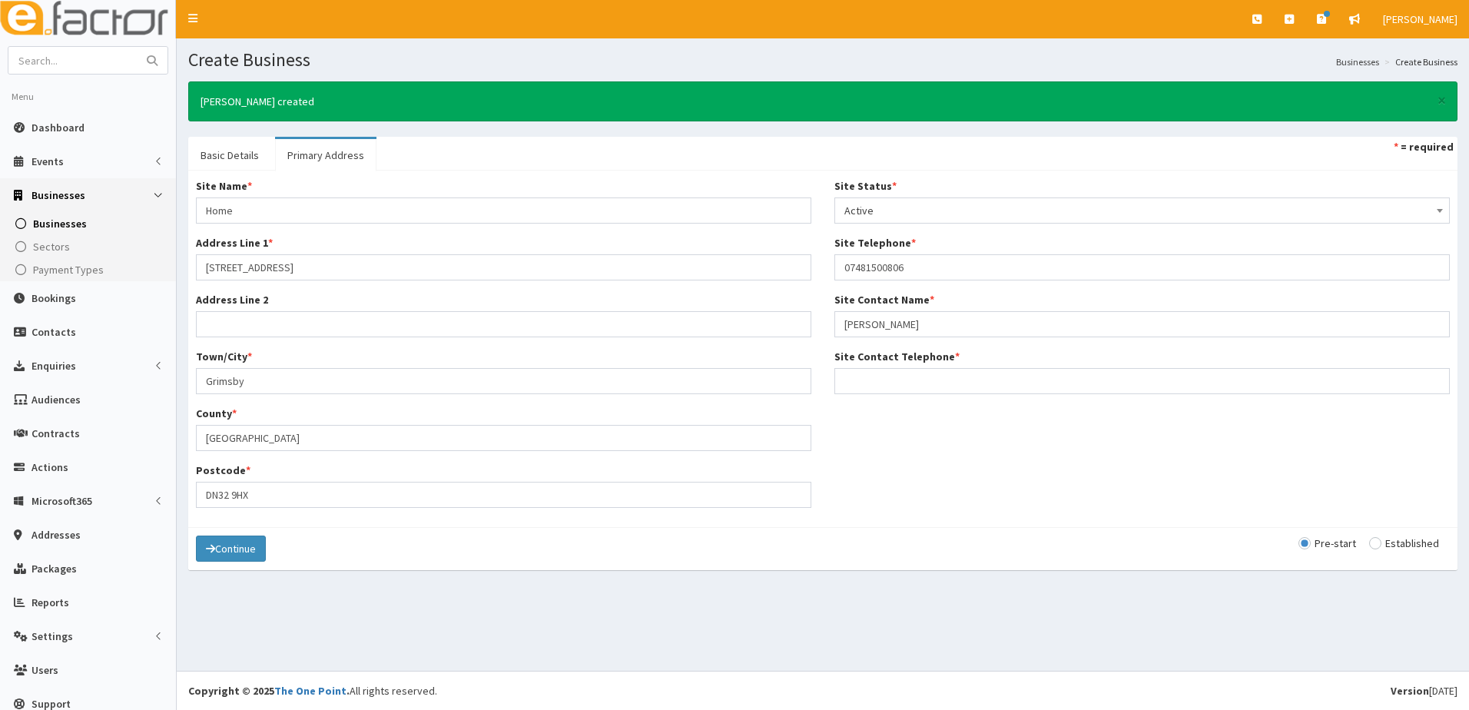
type input "[PERSON_NAME]"
click at [877, 380] on input "Site Contact Telephone *" at bounding box center [1141, 381] width 615 height 26
type input "07481500806"
click at [1047, 519] on div "Site Name * Home Address Line 1 * 220 Convamore road Address Line 2 Town/City *…" at bounding box center [822, 348] width 1277 height 341
click at [1369, 548] on input "radio" at bounding box center [1404, 543] width 70 height 11
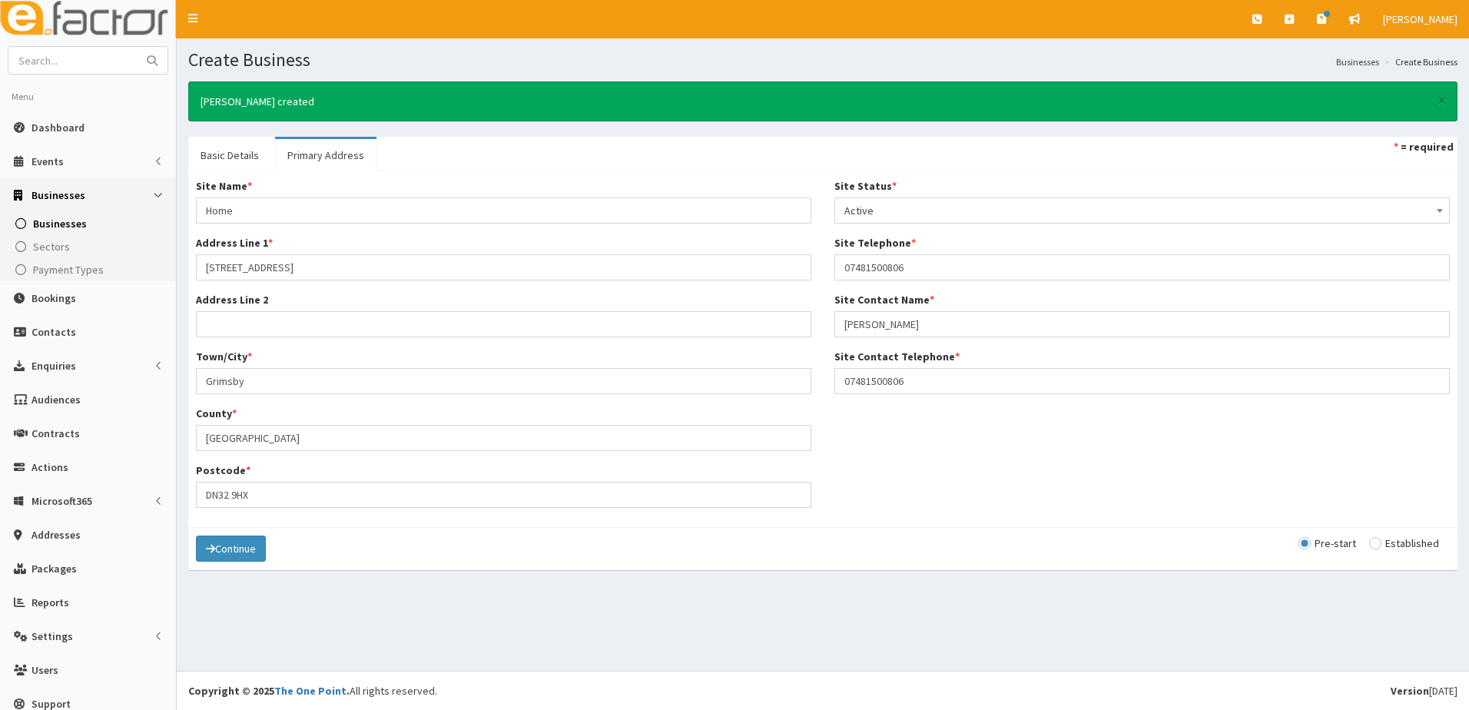
radio input "true"
click at [250, 552] on button "Continue" at bounding box center [231, 549] width 70 height 26
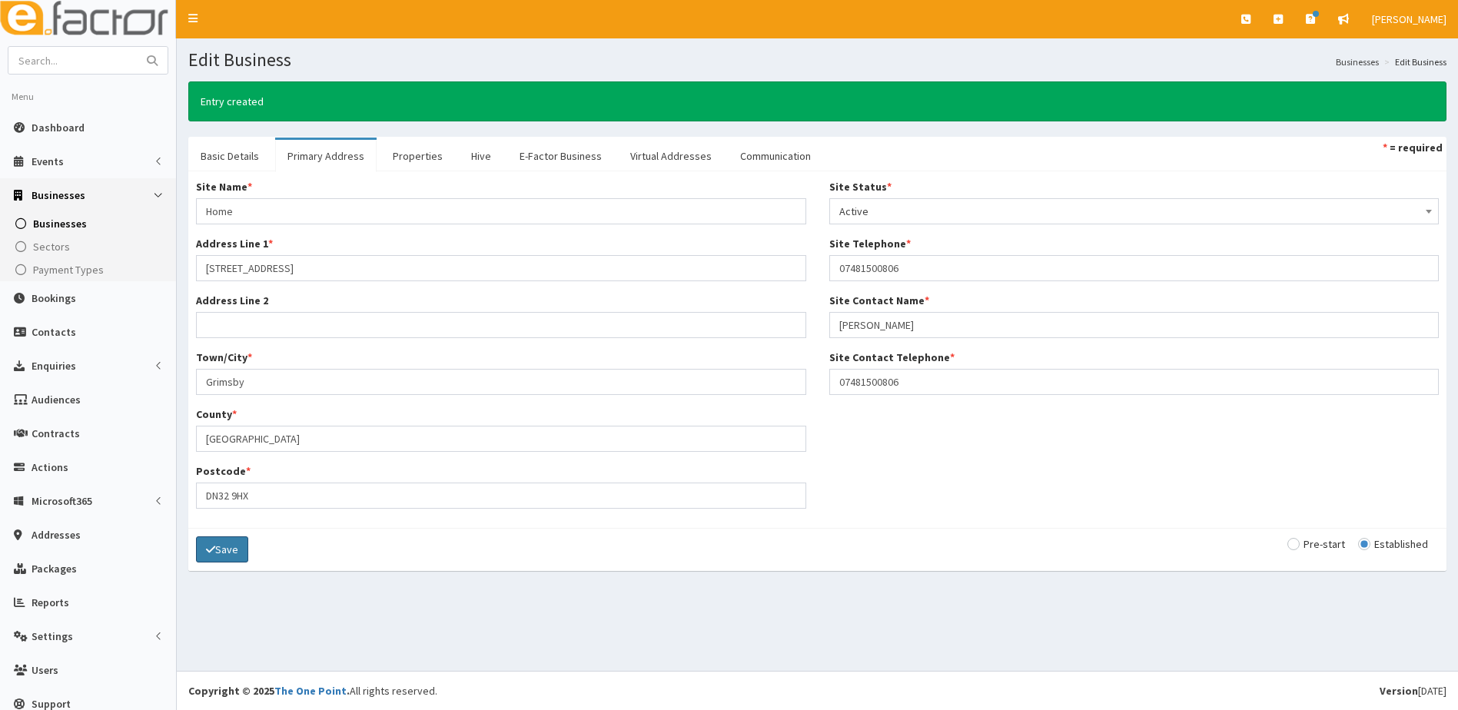
click at [218, 549] on button "Save" at bounding box center [222, 549] width 52 height 26
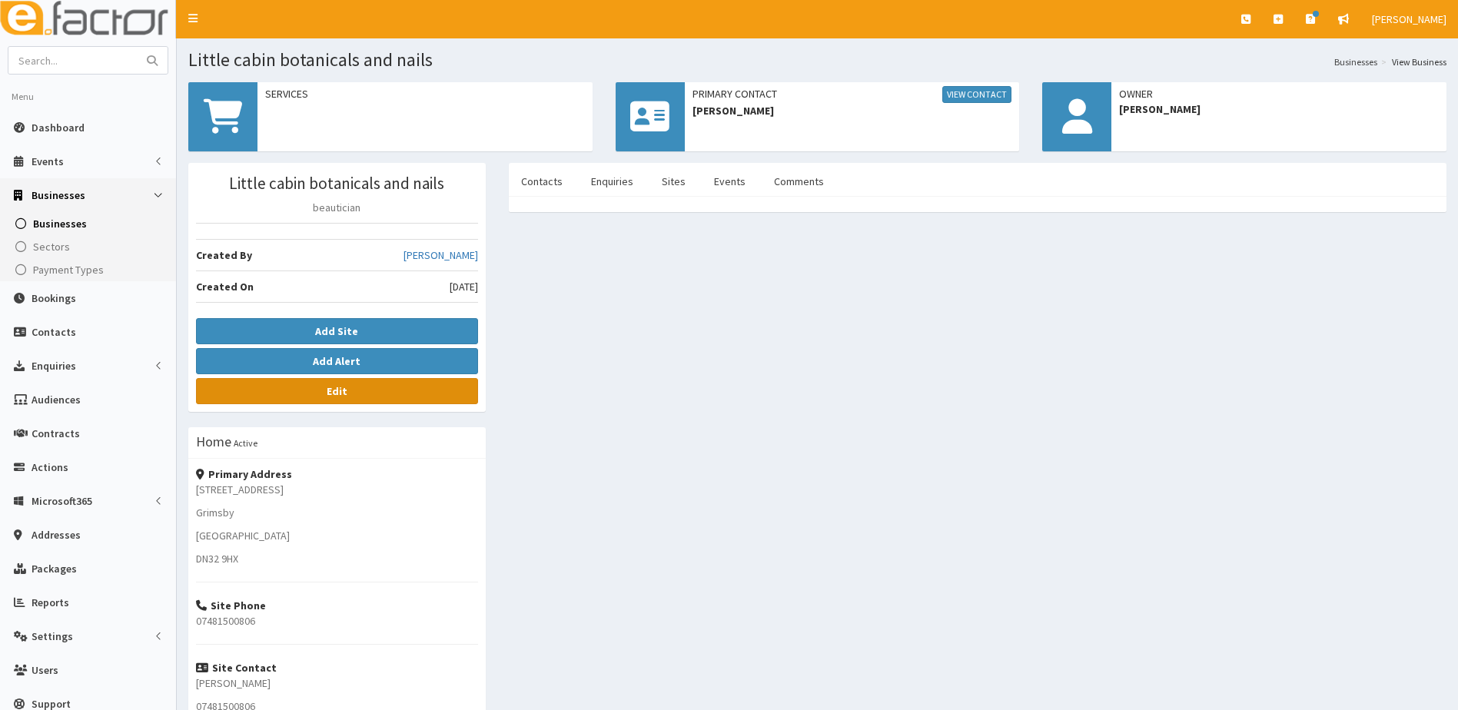
click at [329, 396] on b "Edit" at bounding box center [337, 391] width 21 height 14
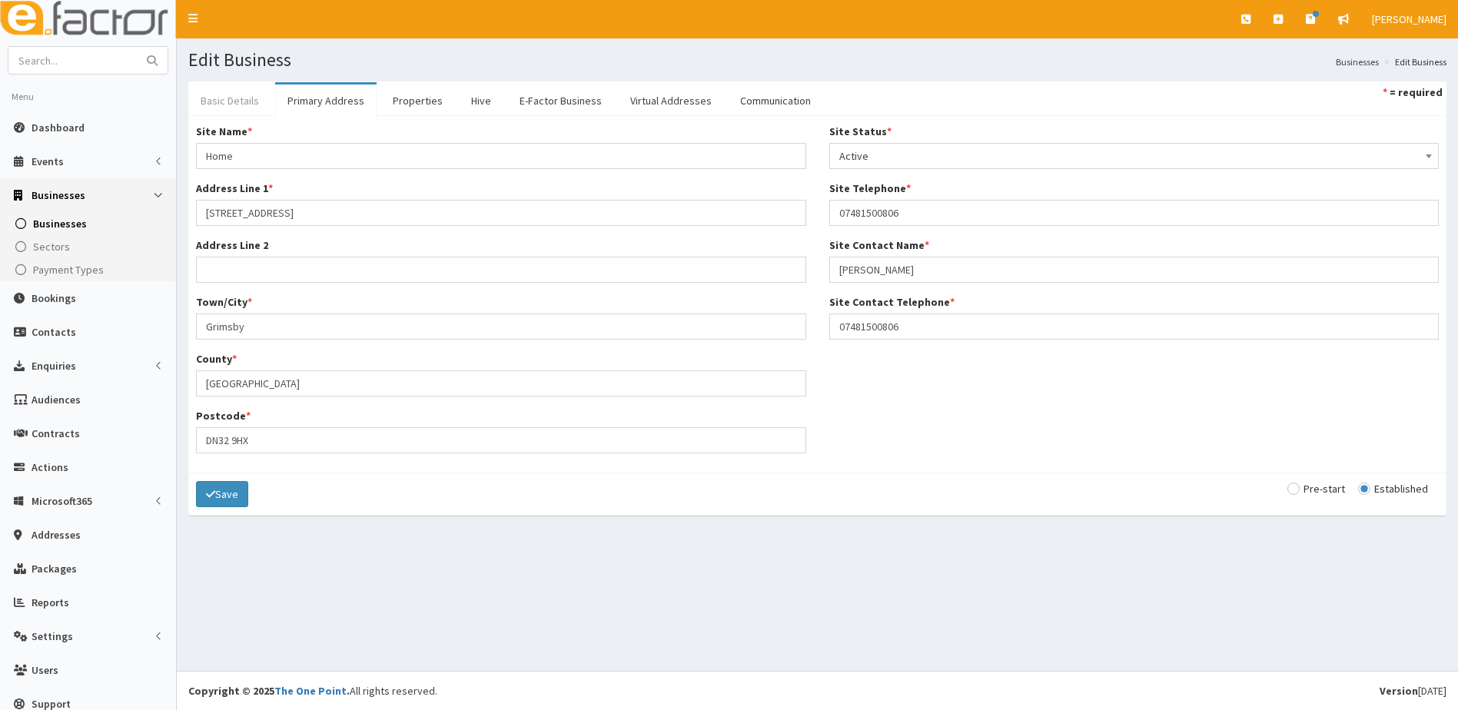
click at [225, 111] on link "Basic Details" at bounding box center [229, 101] width 83 height 32
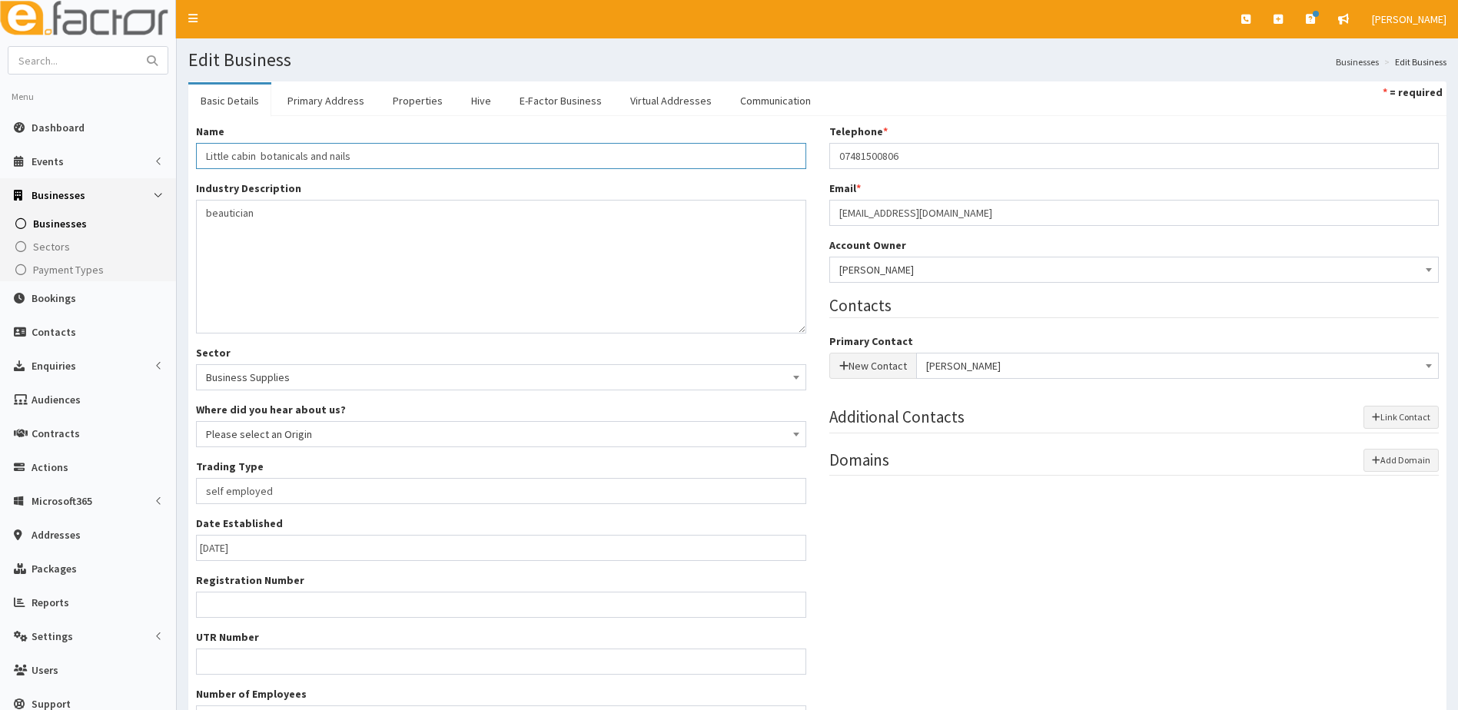
click at [238, 156] on input "Little cabin botanicals and nails" at bounding box center [501, 156] width 610 height 26
drag, startPoint x: 258, startPoint y: 155, endPoint x: 279, endPoint y: 147, distance: 22.4
click at [260, 154] on input "Little Cabin botanicals and nails" at bounding box center [501, 156] width 610 height 26
type input "Little Cabin Botanicals and Nails"
click at [403, 299] on textarea "beautician" at bounding box center [501, 267] width 610 height 134
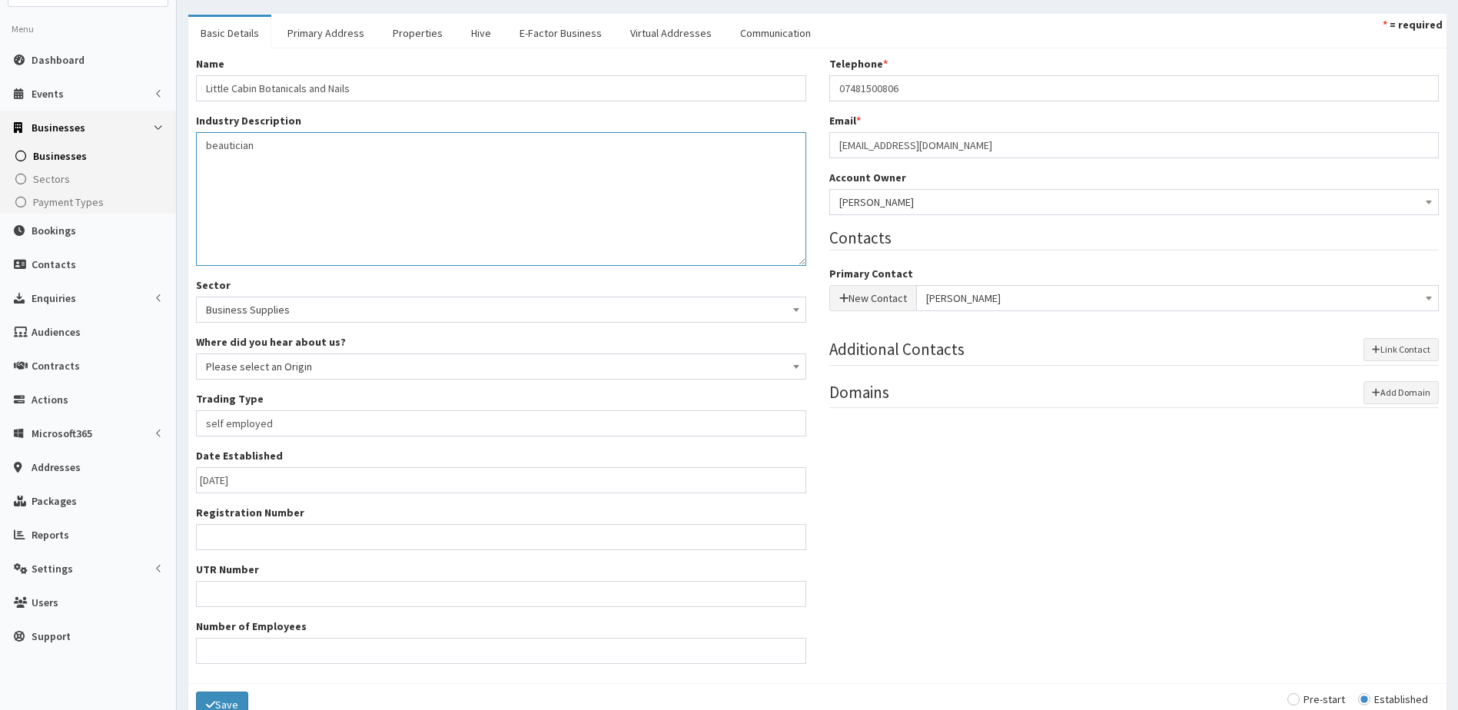
scroll to position [151, 0]
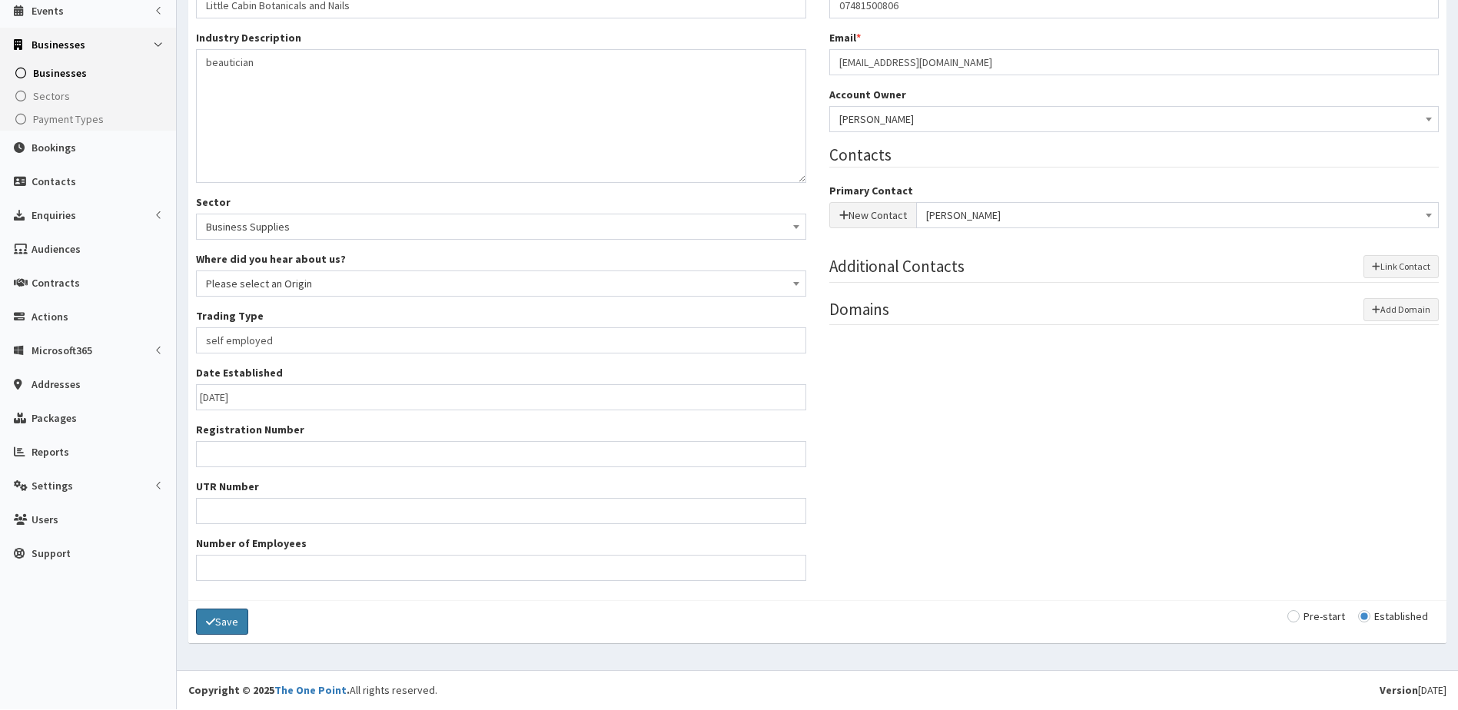
click at [229, 619] on button "Save" at bounding box center [222, 622] width 52 height 26
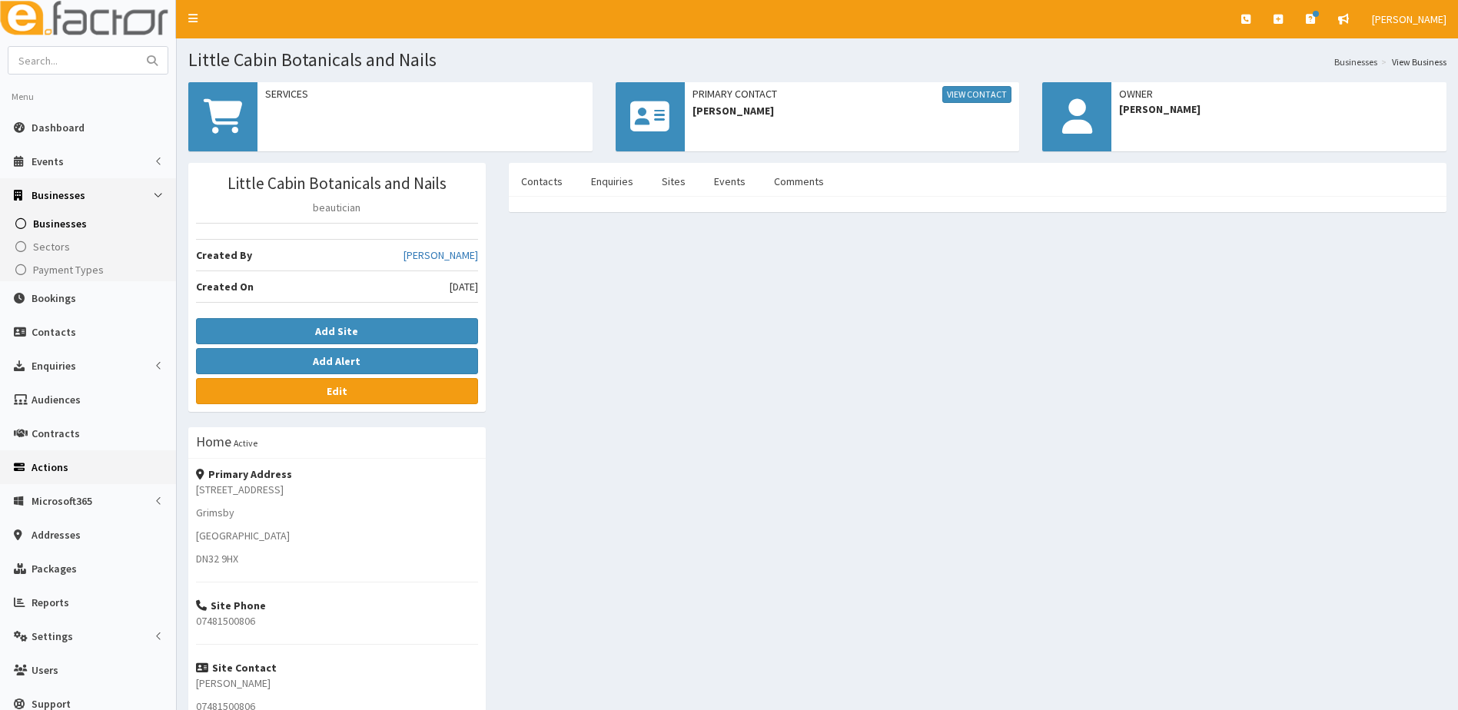
click at [48, 465] on span "Actions" at bounding box center [50, 467] width 37 height 14
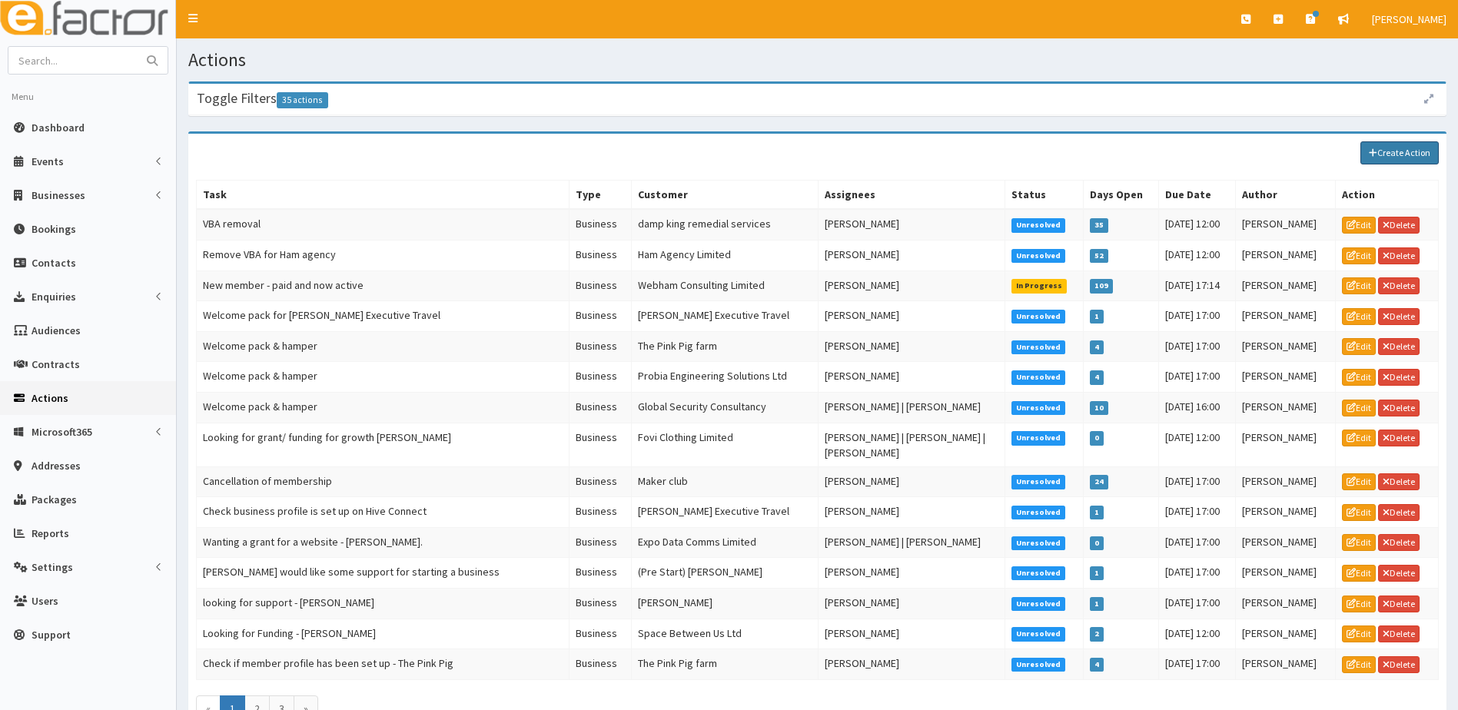
click at [1398, 144] on link "Create Action" at bounding box center [1399, 152] width 78 height 23
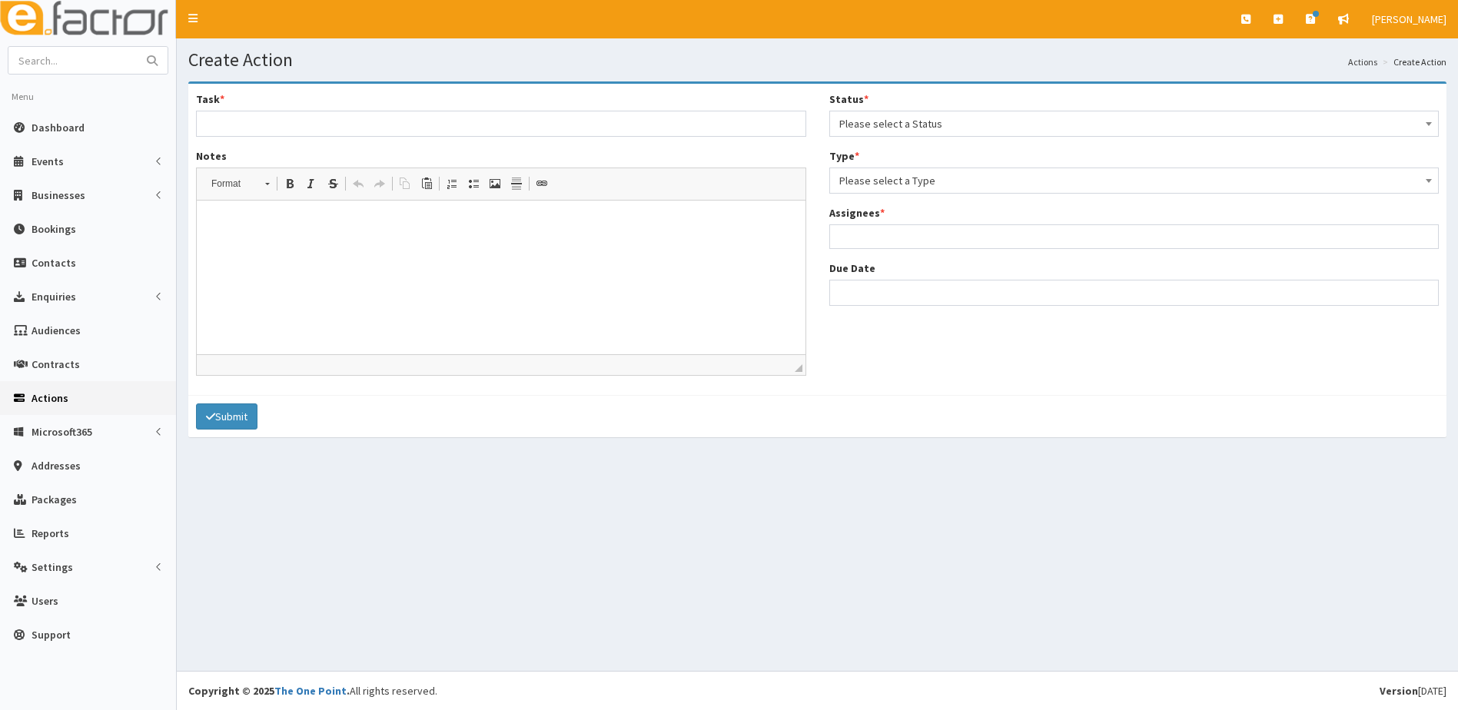
select select
click at [260, 127] on input "Task *" at bounding box center [501, 124] width 610 height 26
type input "Would like some advice to build up business"
click at [300, 228] on p at bounding box center [501, 224] width 578 height 16
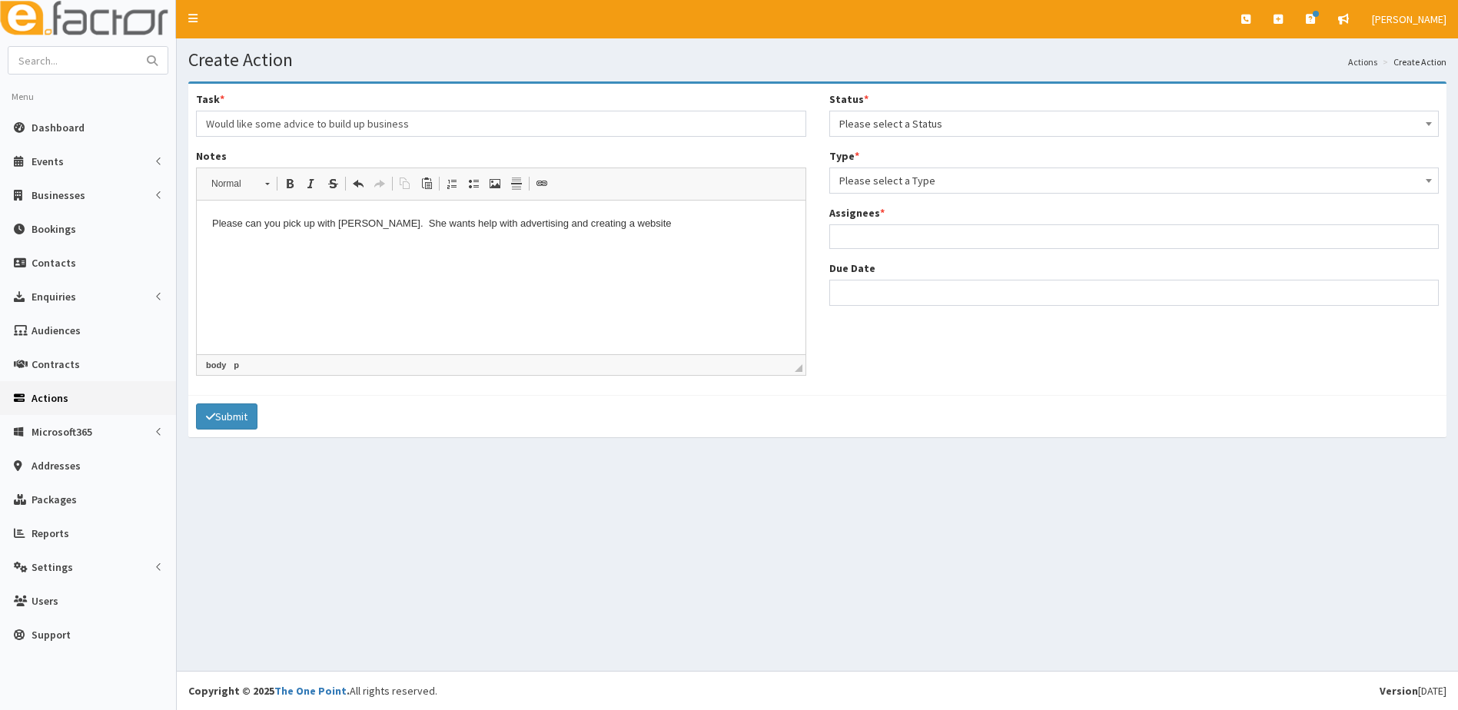
click at [658, 216] on p "Please can you pick up with Christine. She wants help with advertising and crea…" at bounding box center [501, 224] width 578 height 16
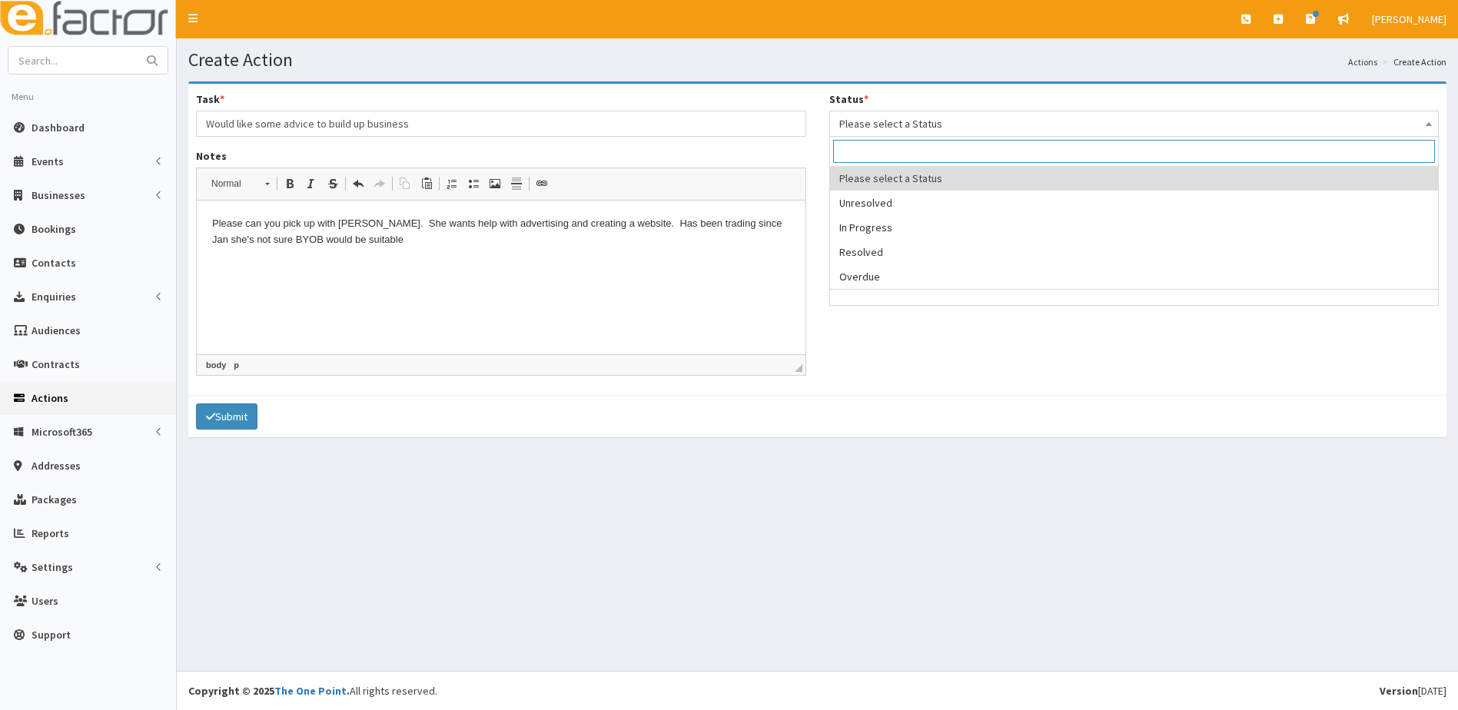
click at [937, 116] on span "Please select a Status" at bounding box center [1134, 124] width 590 height 22
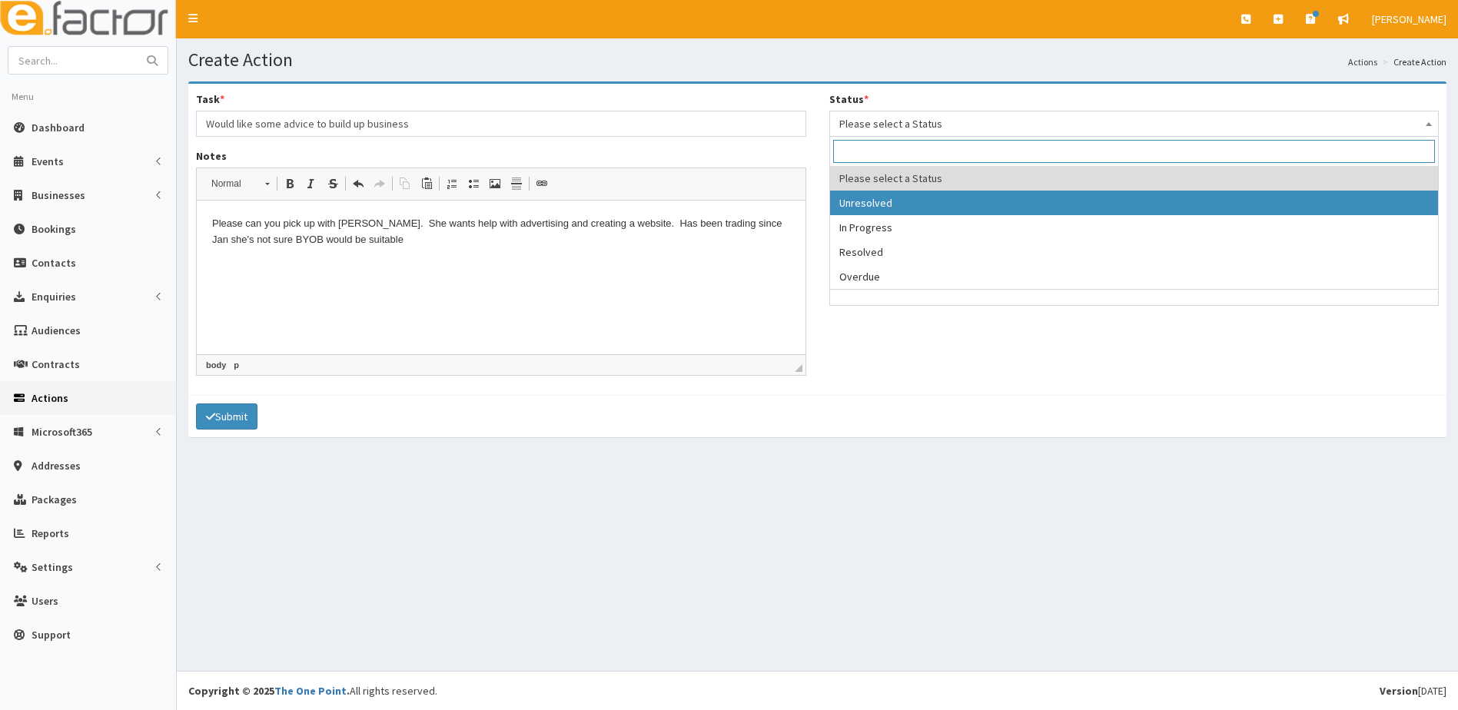
select select "1"
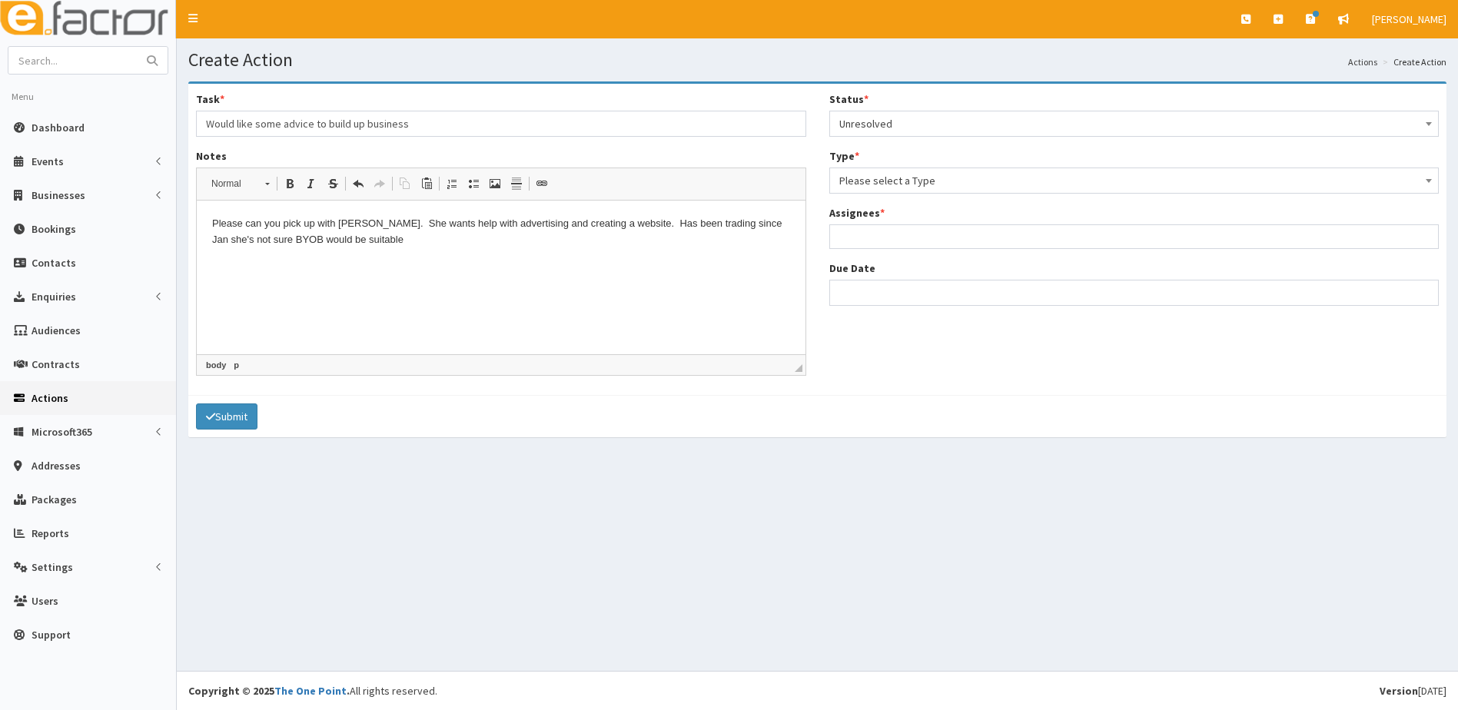
click at [933, 187] on span "Please select a Type" at bounding box center [1134, 181] width 590 height 22
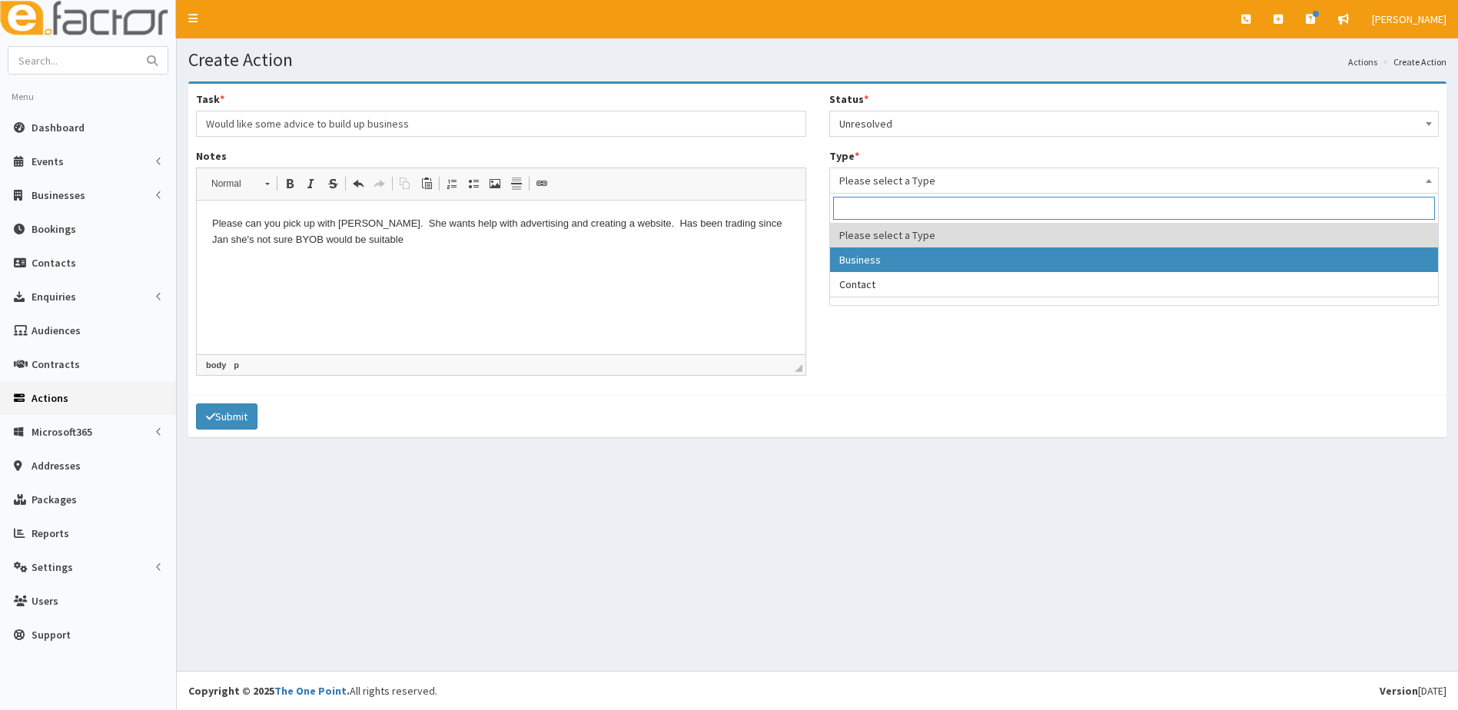
select select "business"
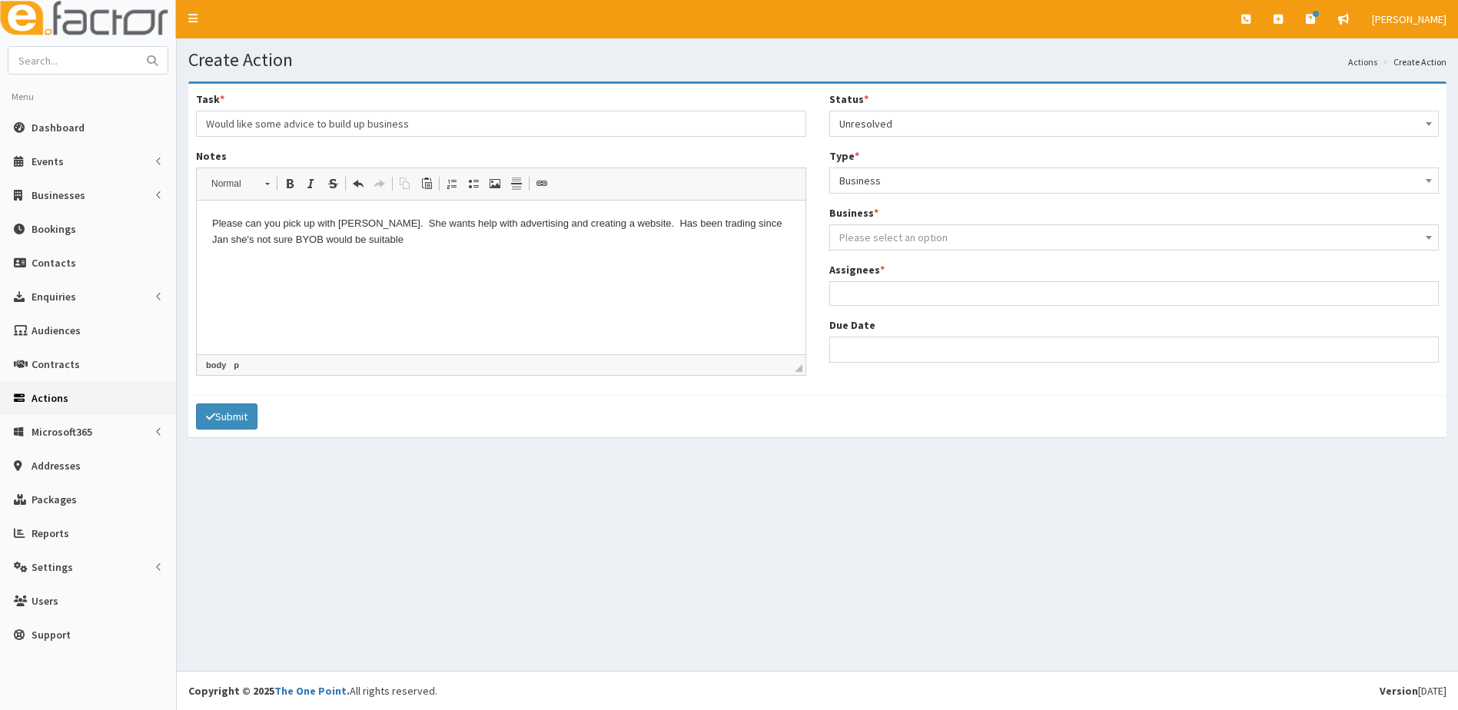
click at [884, 237] on span "Please select an option" at bounding box center [893, 237] width 108 height 14
click at [457, 244] on p "Please can you pick up with Christine. She wants help with advertising and crea…" at bounding box center [501, 232] width 578 height 32
click at [908, 270] on input "search" at bounding box center [1134, 265] width 602 height 23
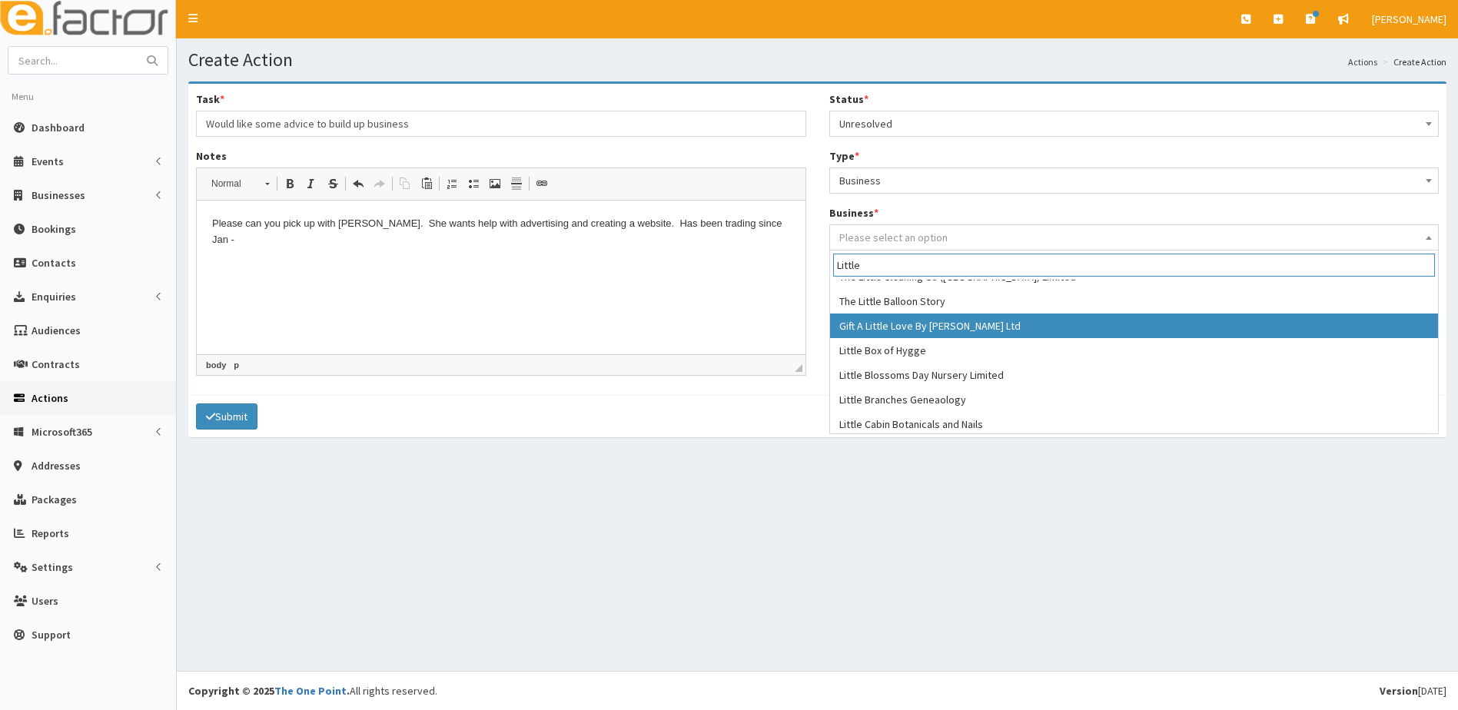
scroll to position [166, 0]
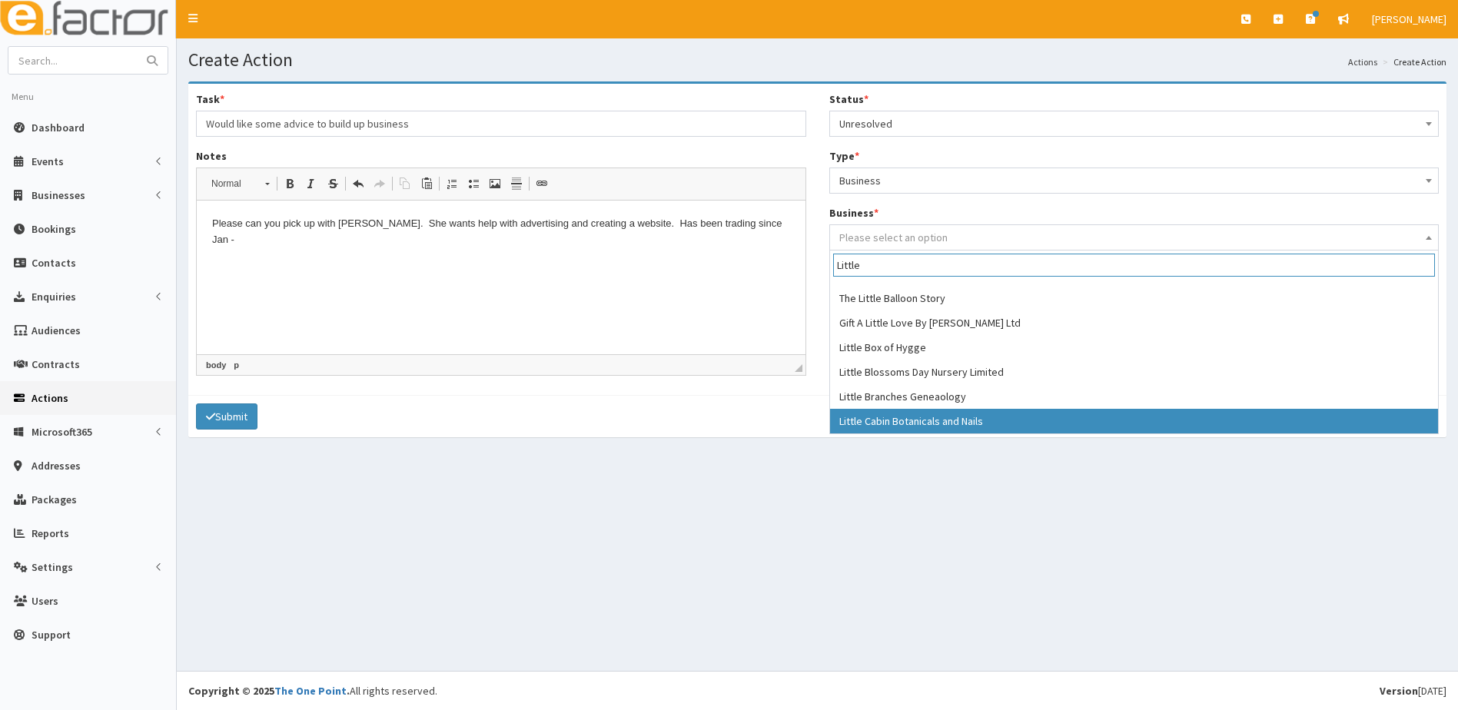
type input "Little"
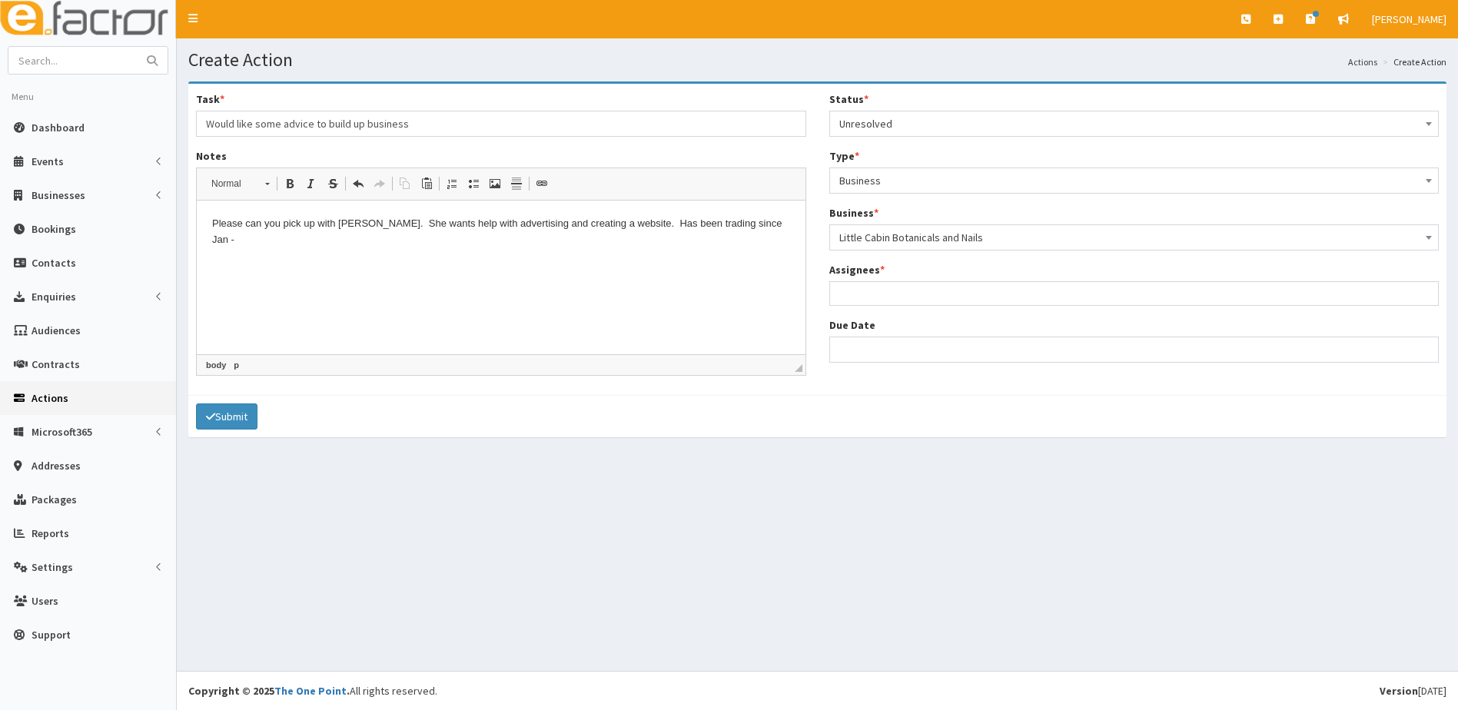
select select "4193"
click at [859, 296] on ul at bounding box center [1134, 291] width 609 height 19
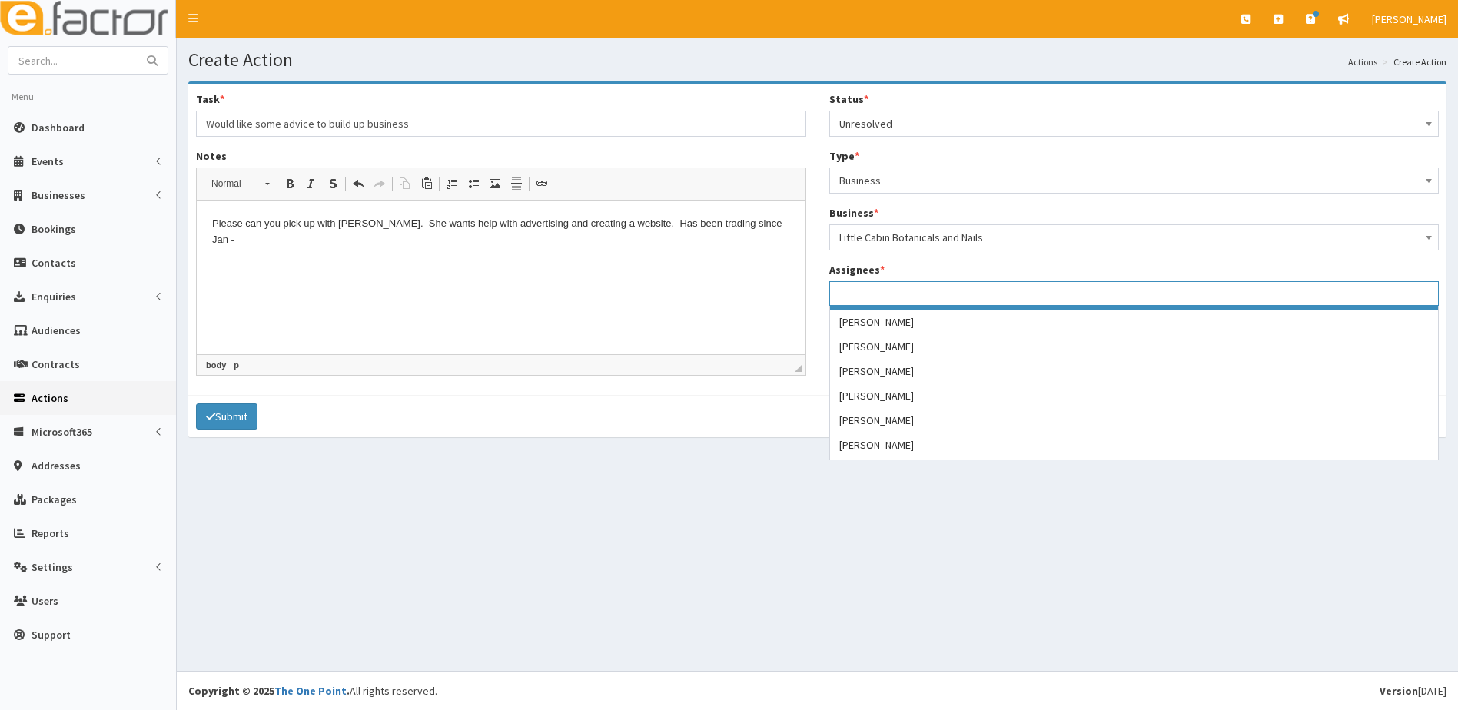
scroll to position [230, 0]
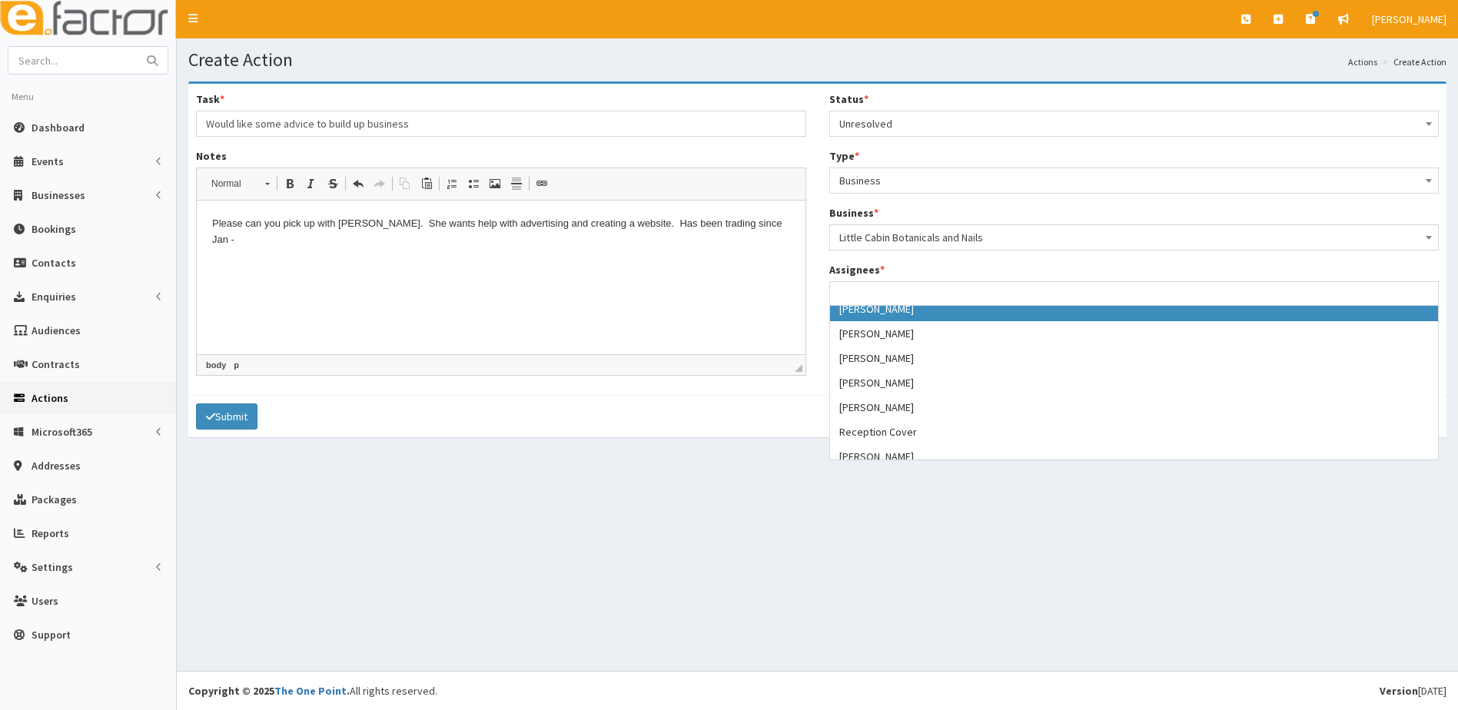
select select "29"
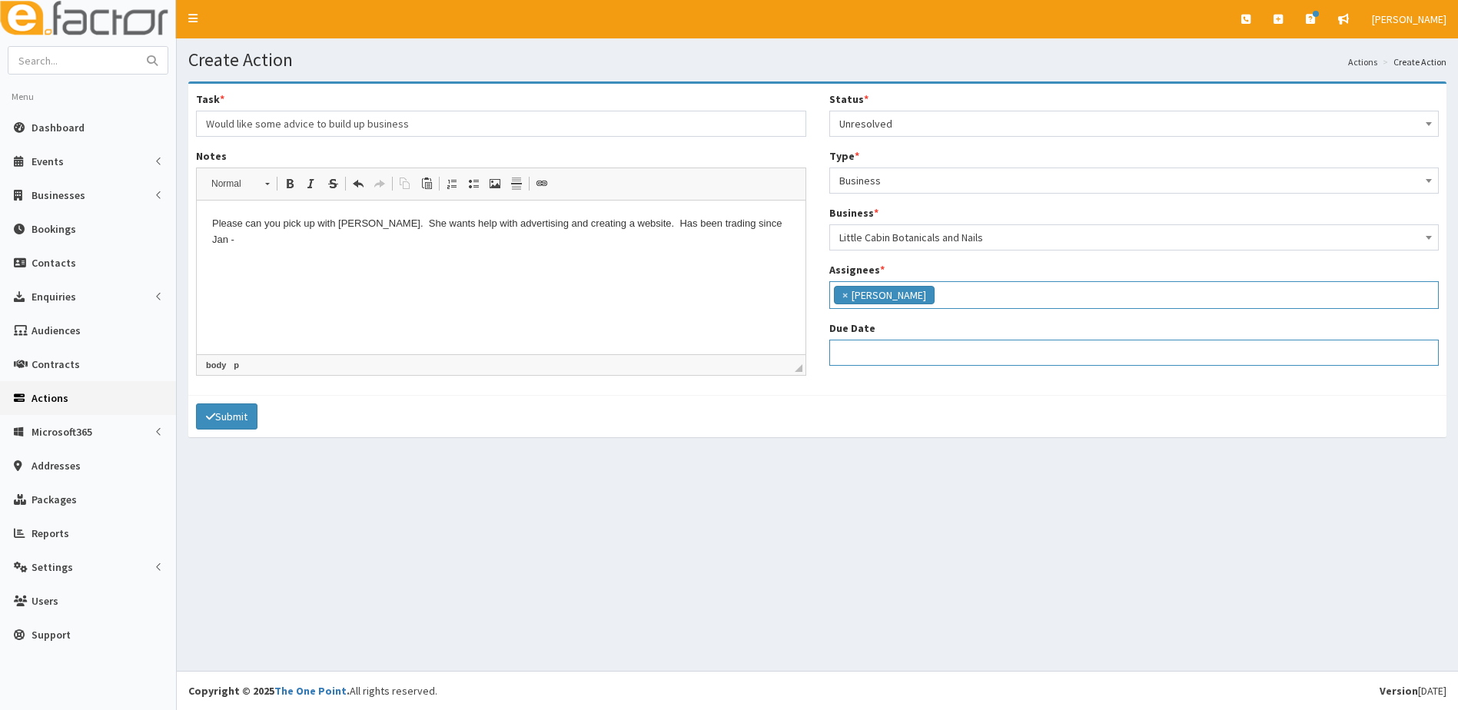
click at [865, 348] on input "Due Date" at bounding box center [1134, 353] width 610 height 26
select select "12"
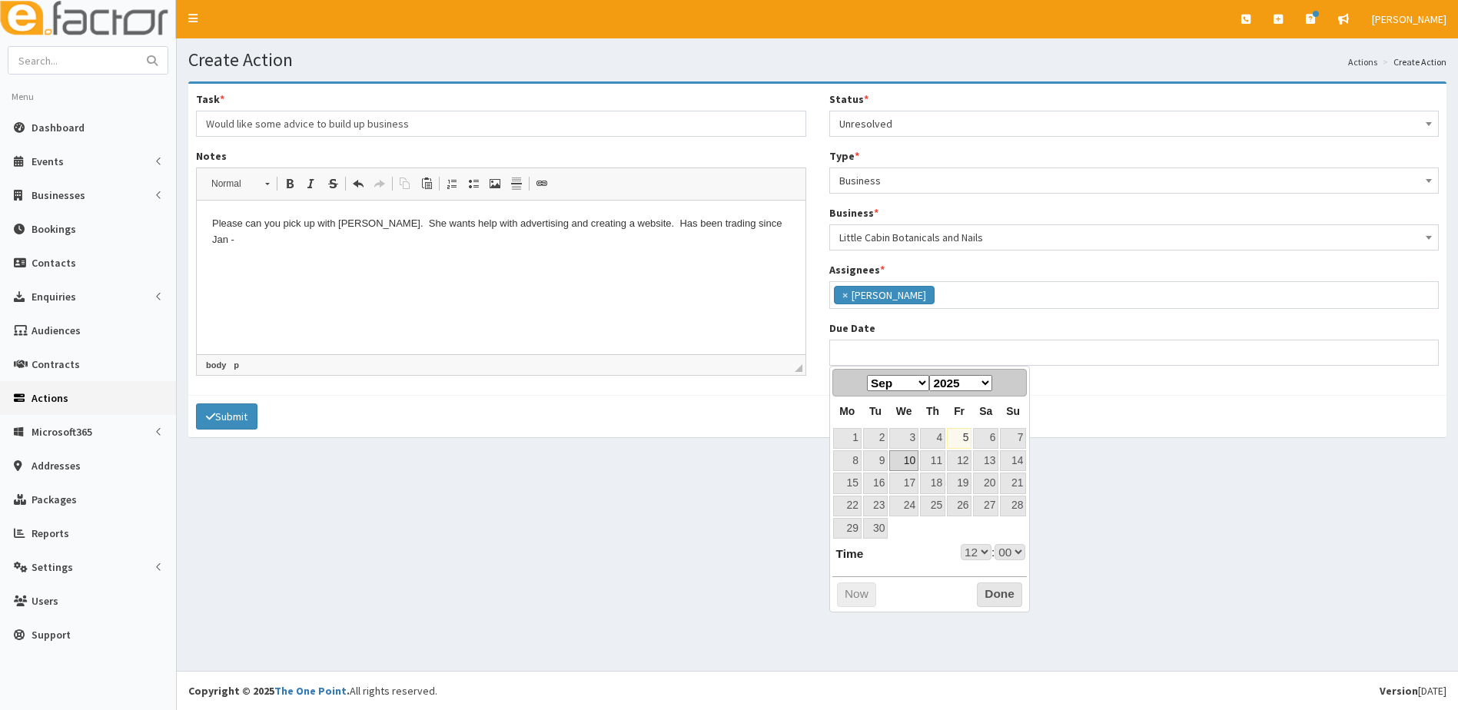
click at [910, 459] on link "10" at bounding box center [903, 460] width 29 height 21
type input "10-09-2025 12:00"
select select "12"
click at [978, 555] on select "00 01 02 03 04 05 06 07 08 09 10 11 12 13 14 15 16 17 18 19 20 21 22 23" at bounding box center [975, 552] width 31 height 16
type input "[DATE] 17:00"
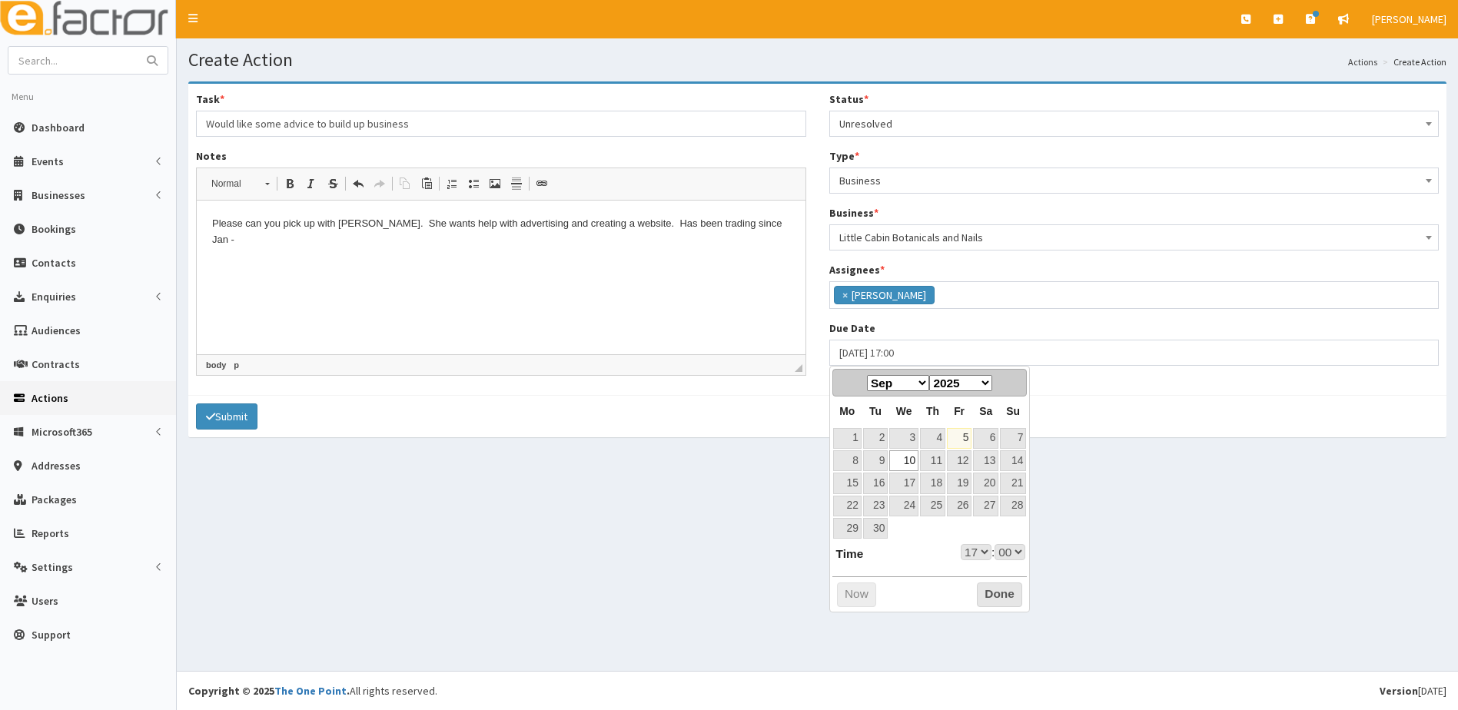
select select "17"
click at [998, 595] on button "Done" at bounding box center [999, 594] width 45 height 25
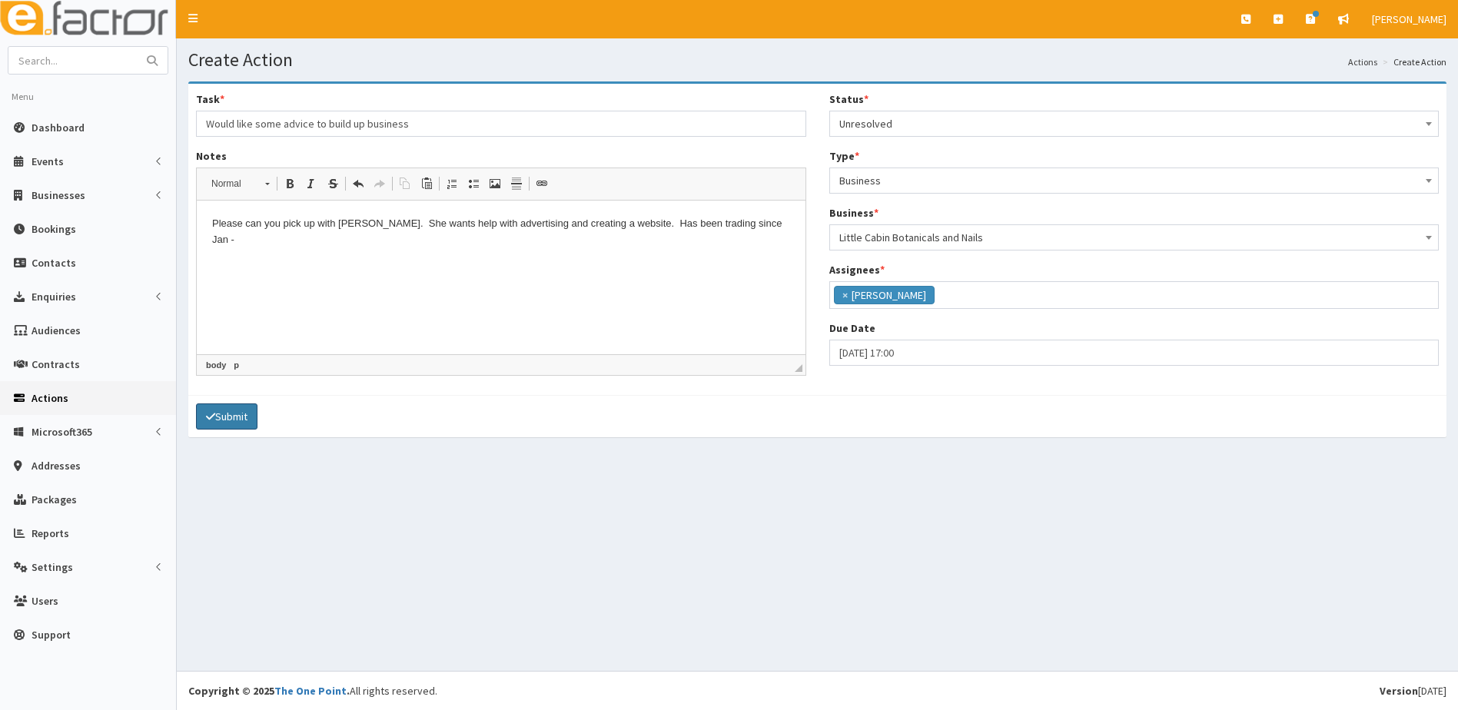
click at [243, 414] on button "Submit" at bounding box center [226, 416] width 61 height 26
